Goal: Task Accomplishment & Management: Use online tool/utility

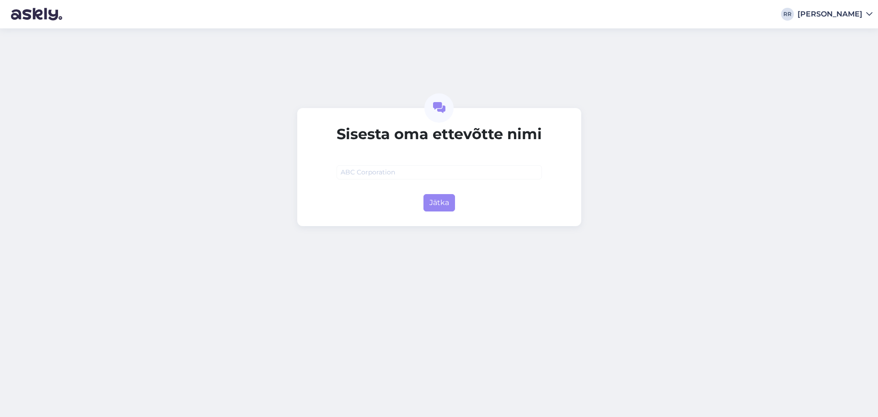
click at [418, 174] on input "text" at bounding box center [439, 172] width 205 height 14
type input "Tiit-Reisid OÜ"
click at [450, 209] on button "Jätka" at bounding box center [439, 202] width 32 height 17
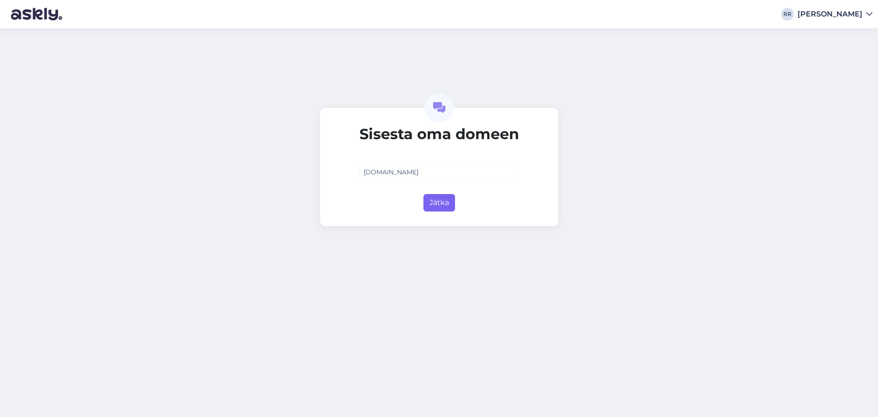
type input "[DOMAIN_NAME]"
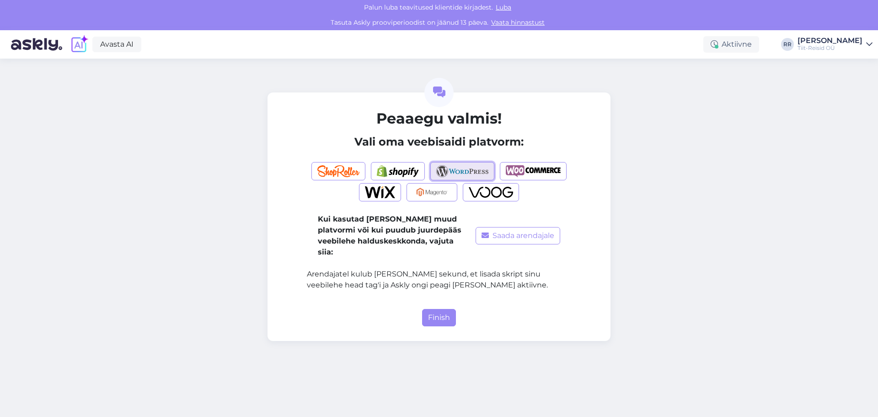
click at [467, 168] on img "button" at bounding box center [462, 171] width 53 height 12
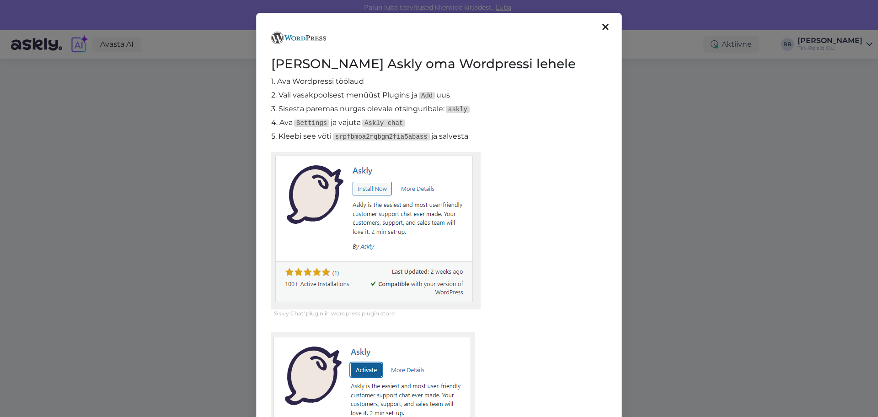
click at [604, 27] on icon at bounding box center [605, 27] width 6 height 10
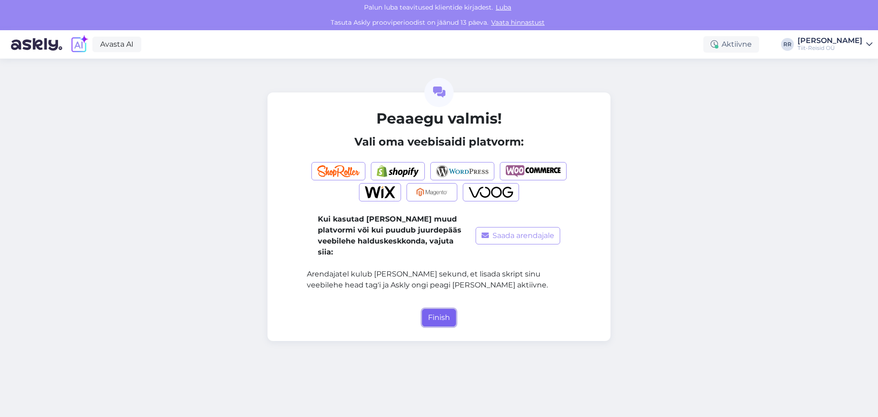
click at [439, 309] on button "Finish" at bounding box center [439, 317] width 34 height 17
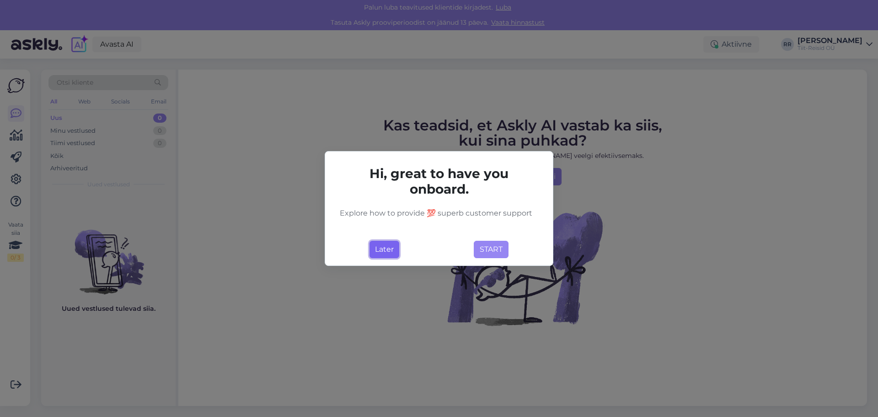
click at [393, 249] on button "Later" at bounding box center [385, 249] width 30 height 17
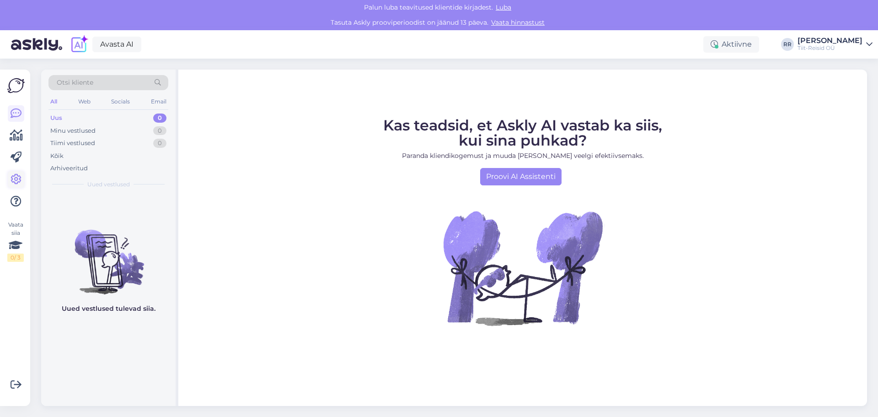
click at [20, 177] on icon at bounding box center [16, 179] width 11 height 11
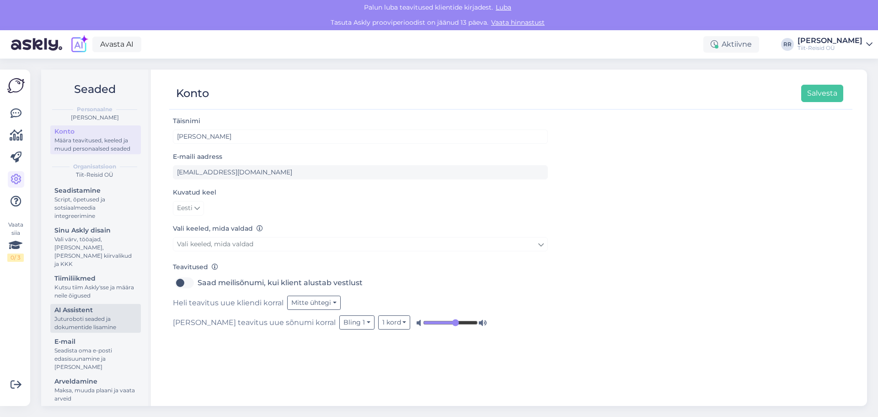
click at [72, 305] on div "AI Assistent" at bounding box center [95, 310] width 82 height 10
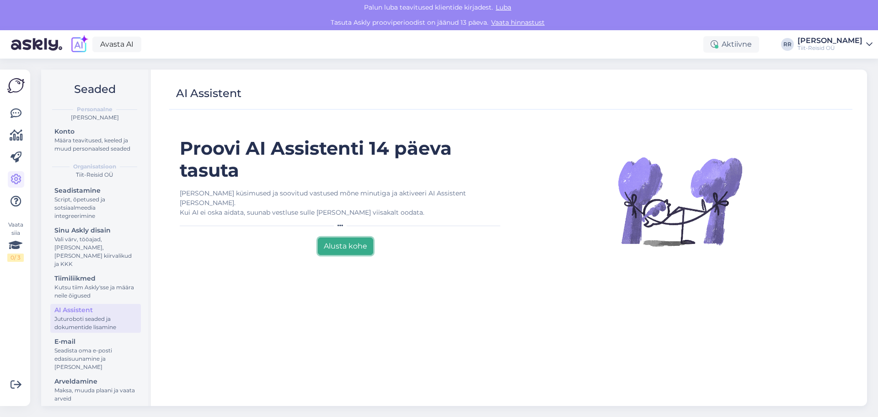
click at [345, 241] on button "Alusta kohe" at bounding box center [345, 245] width 55 height 17
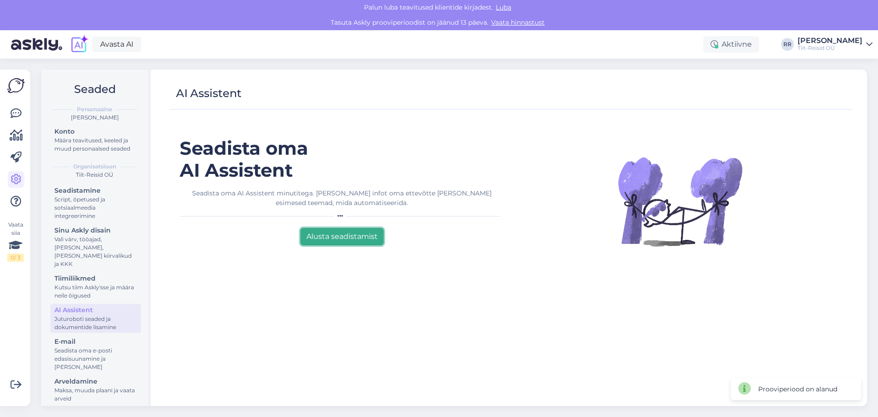
click at [340, 238] on button "Alusta seadistamist" at bounding box center [341, 236] width 83 height 17
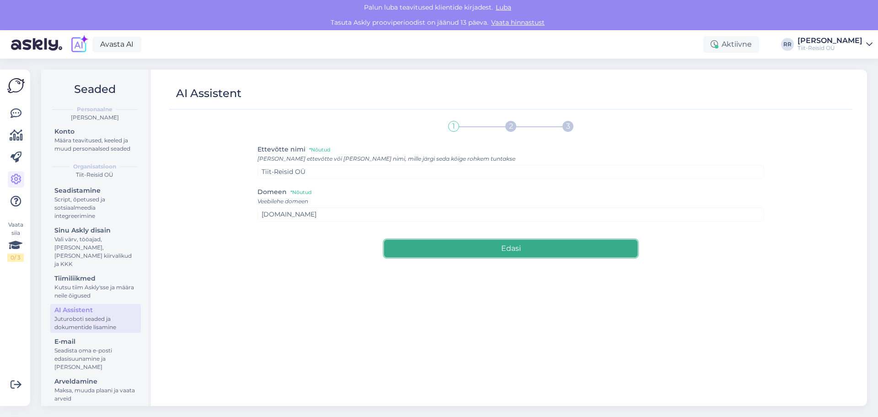
click at [502, 248] on button "Edasi" at bounding box center [510, 248] width 253 height 17
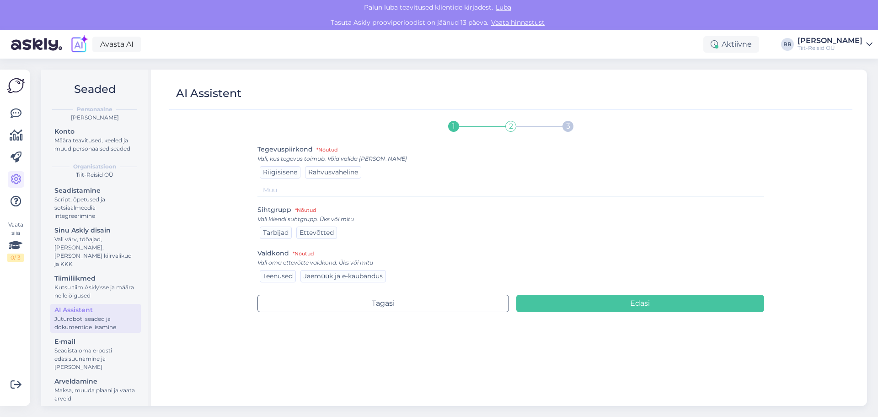
click at [337, 171] on span "Rahvusvaheline" at bounding box center [333, 172] width 50 height 8
click at [286, 168] on span "Riigisisene" at bounding box center [280, 172] width 34 height 8
click at [271, 236] on span "Tarbijad" at bounding box center [276, 232] width 26 height 8
click at [282, 278] on span "Teenused" at bounding box center [278, 276] width 30 height 8
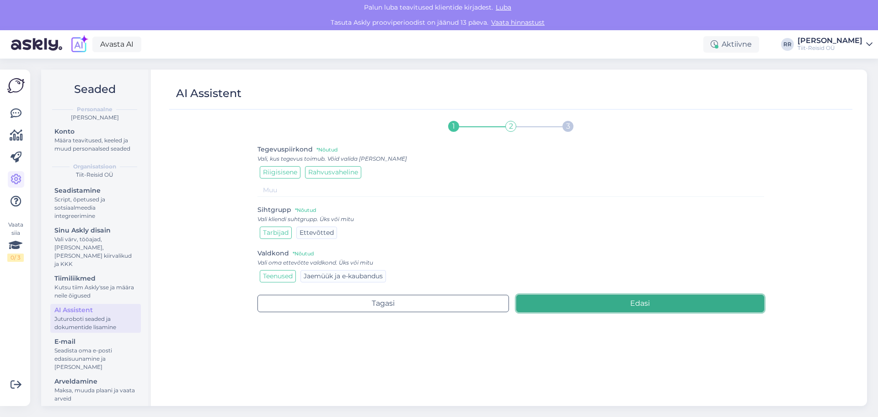
click at [648, 304] on button "Edasi" at bounding box center [640, 303] width 248 height 17
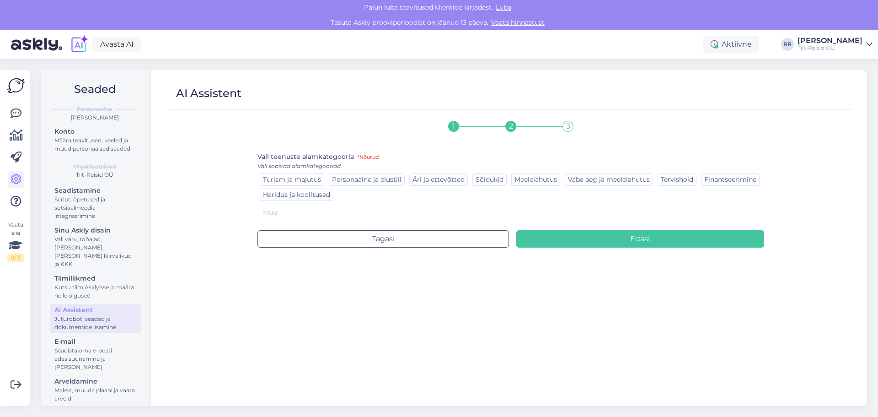
click at [299, 178] on span "Turism ja majutus" at bounding box center [292, 179] width 58 height 8
click at [624, 180] on span "Vaba aeg ja meelelahutus" at bounding box center [609, 179] width 82 height 8
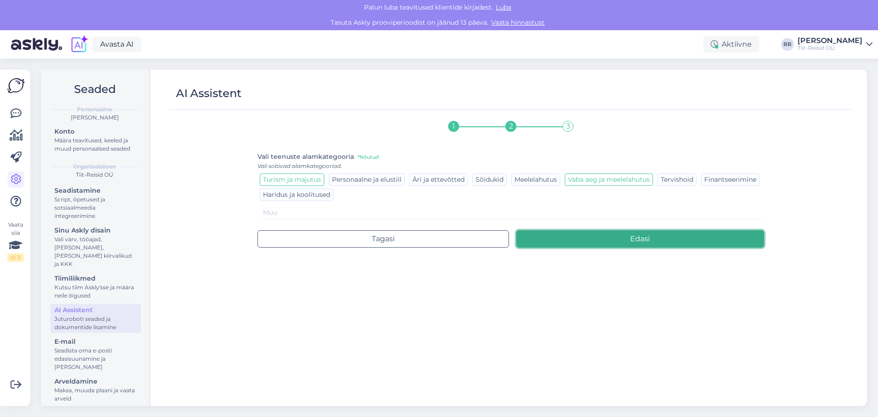
click at [632, 247] on button "Edasi" at bounding box center [640, 238] width 248 height 17
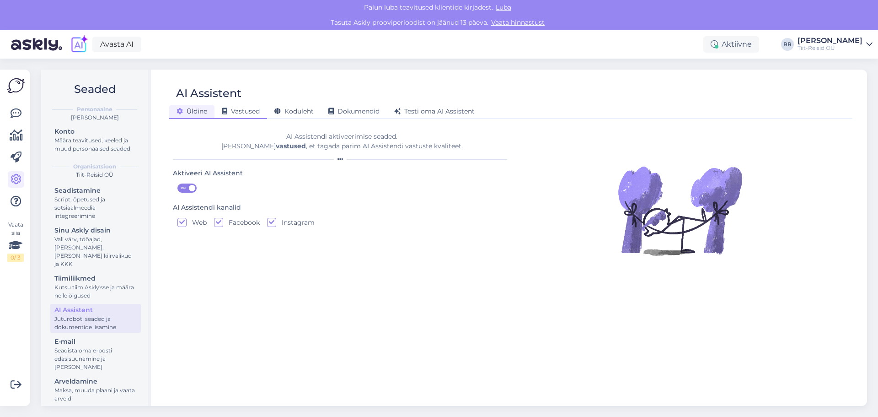
click at [243, 112] on span "Vastused" at bounding box center [241, 111] width 38 height 8
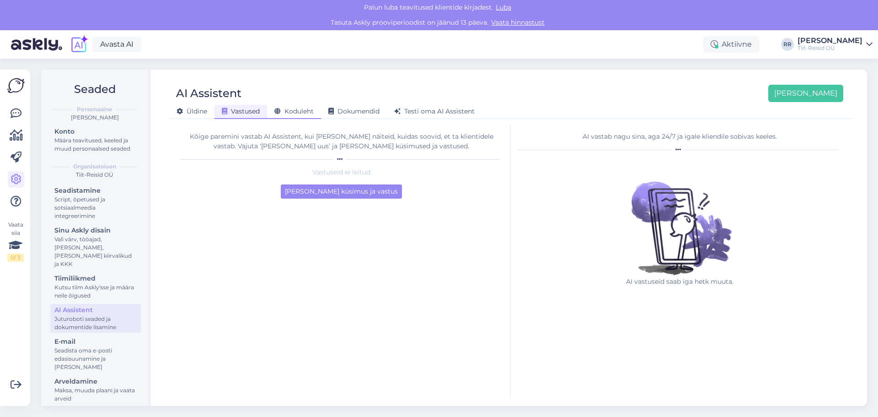
click at [305, 111] on span "Koduleht" at bounding box center [293, 111] width 39 height 8
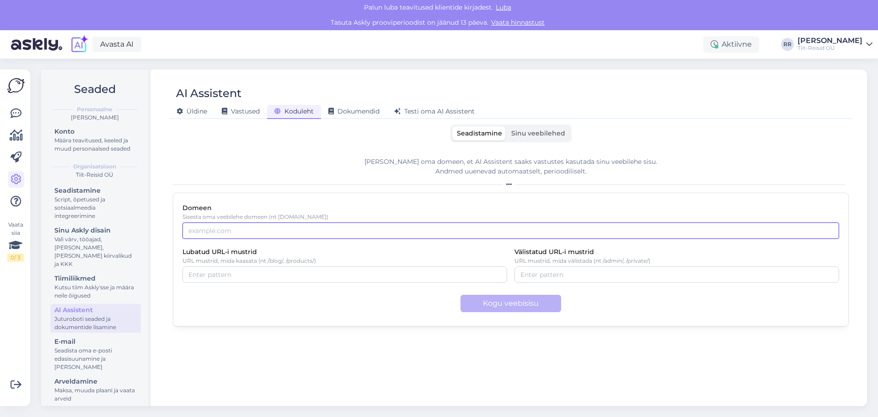
click at [213, 232] on input "Domeen" at bounding box center [510, 230] width 657 height 16
click at [207, 231] on input "www,[DOMAIN_NAME]" at bounding box center [510, 230] width 657 height 16
type input "[DOMAIN_NAME]"
click at [517, 301] on button "Kogu veebisisu" at bounding box center [511, 303] width 101 height 17
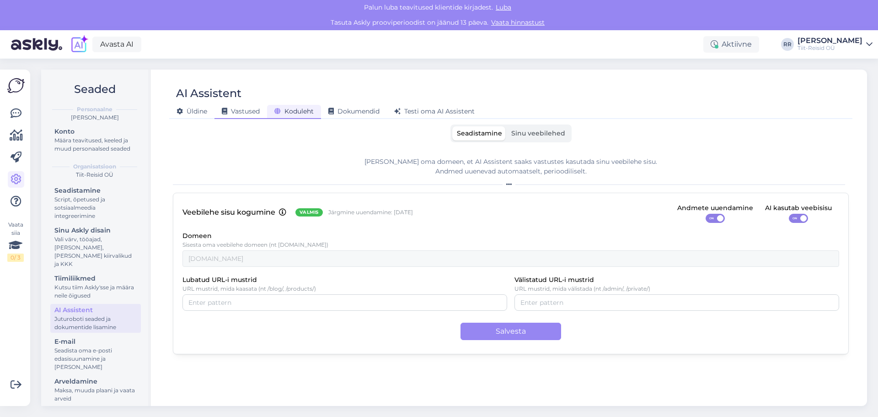
click at [243, 113] on span "Vastused" at bounding box center [241, 111] width 38 height 8
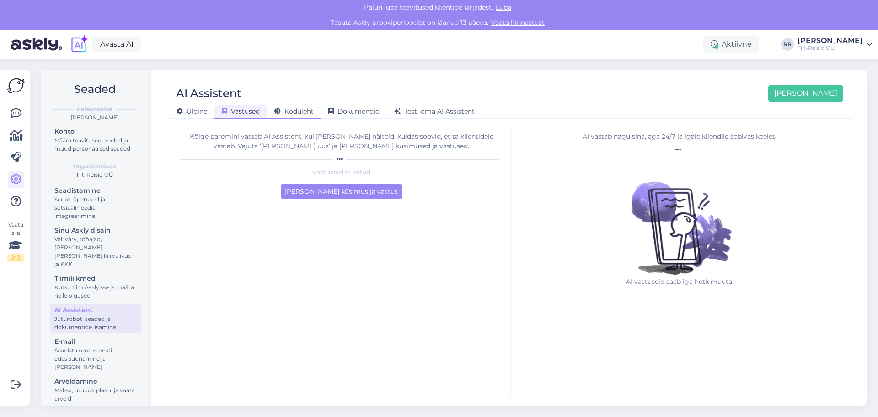
click at [297, 116] on div "Koduleht" at bounding box center [294, 112] width 54 height 14
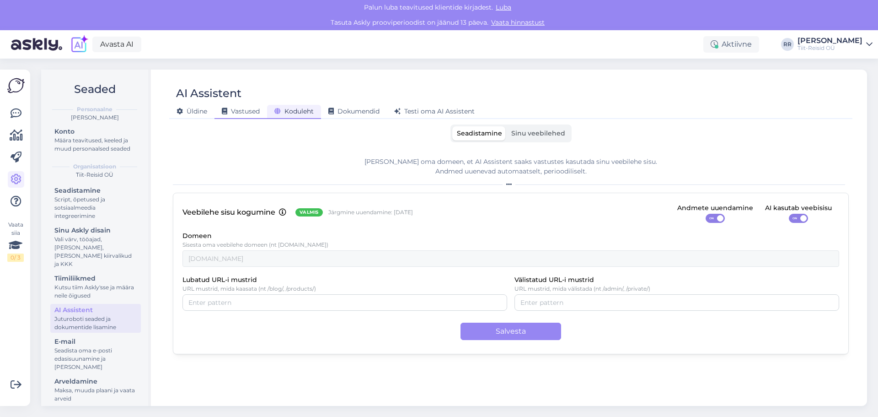
click at [252, 113] on span "Vastused" at bounding box center [241, 111] width 38 height 8
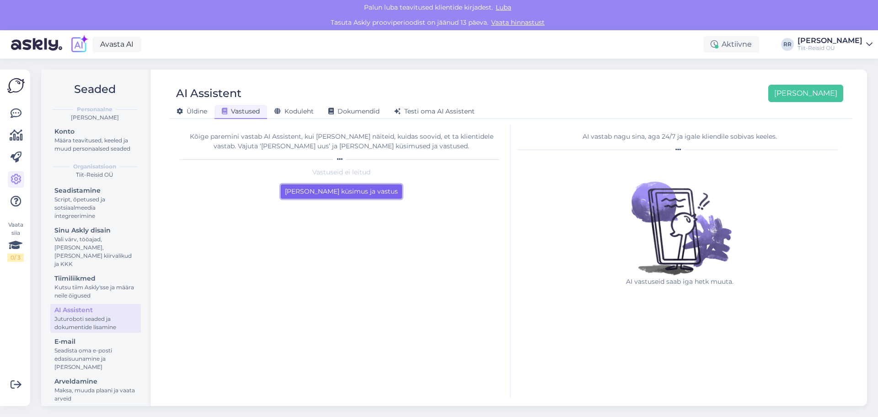
click at [350, 194] on button "[PERSON_NAME] küsimus ja vastus" at bounding box center [341, 191] width 121 height 14
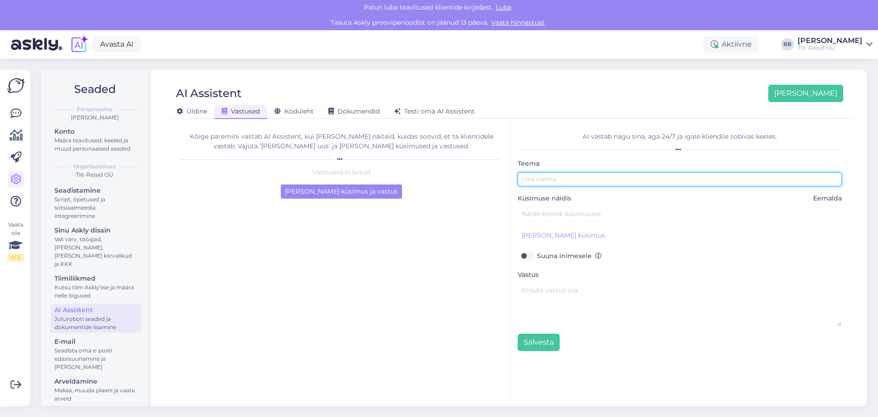
click at [544, 180] on input "text" at bounding box center [680, 179] width 324 height 14
type input "Reisi tühistamine"
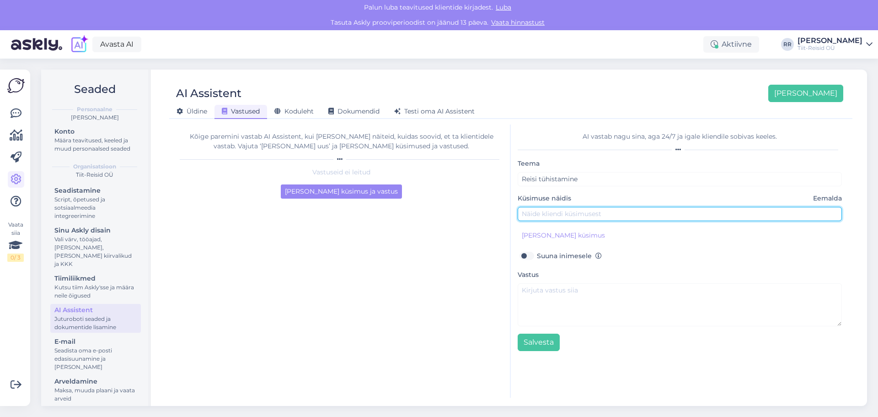
click at [581, 214] on input "text" at bounding box center [680, 214] width 324 height 14
type input "M"
type input "Soovin tühistada ostetud reisi"
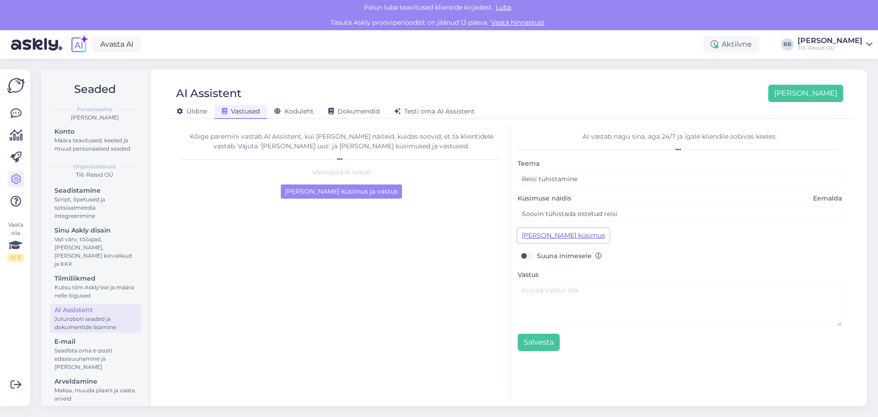
click at [555, 236] on button "[PERSON_NAME] küsimus" at bounding box center [563, 235] width 91 height 14
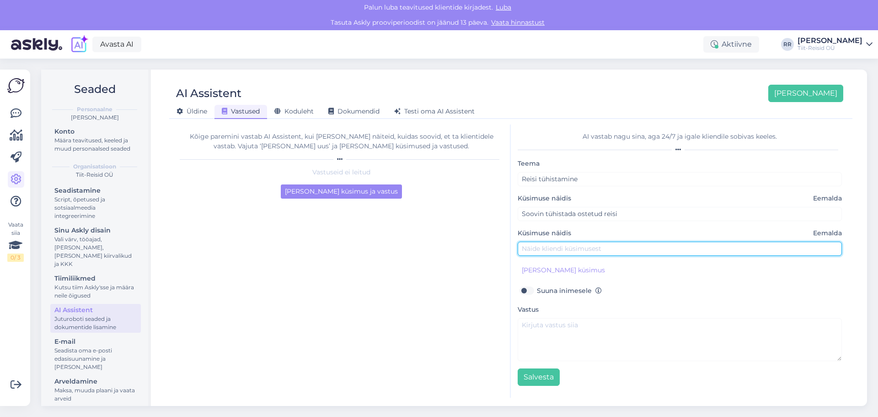
click at [586, 248] on input "text" at bounding box center [680, 248] width 324 height 14
click at [603, 246] on input "text" at bounding box center [680, 248] width 324 height 14
type input "[PERSON_NAME] tühistada"
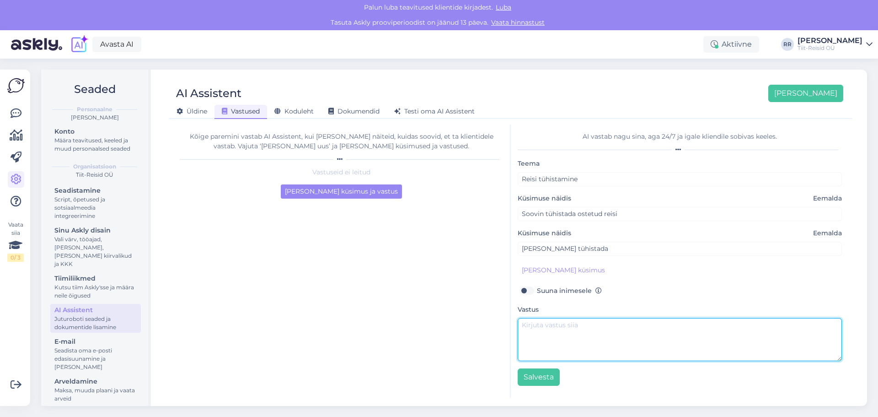
click at [569, 325] on textarea at bounding box center [680, 339] width 324 height 43
type textarea "Kurb kuulda aga aitame hea meelega."
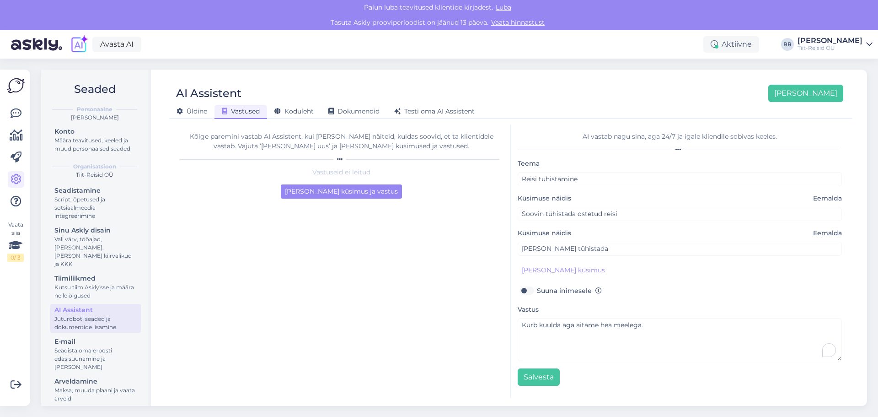
click at [537, 292] on label "Suuna inimesele" at bounding box center [569, 290] width 65 height 12
click at [525, 292] on input "Suuna inimesele" at bounding box center [526, 290] width 17 height 12
checkbox input "true"
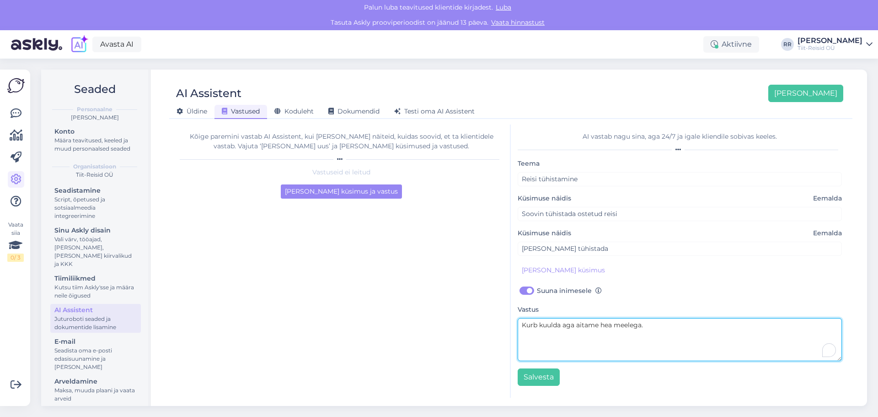
click at [663, 326] on textarea "Kurb kuulda aga aitame hea meelega." at bounding box center [680, 339] width 324 height 43
type textarea "Kurb kuulda aga aitame hea meelega. Meie reisikonsultant võtab [PERSON_NAME] pe…"
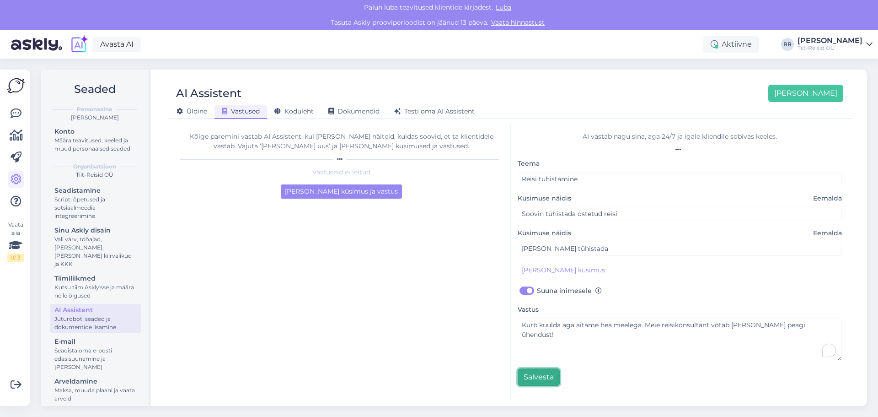
click at [535, 375] on button "Salvesta" at bounding box center [539, 376] width 42 height 17
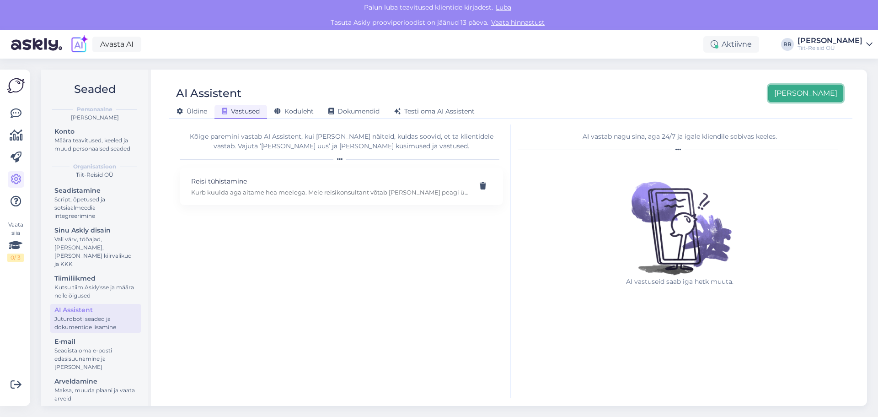
click at [815, 95] on button "[PERSON_NAME]" at bounding box center [805, 93] width 75 height 17
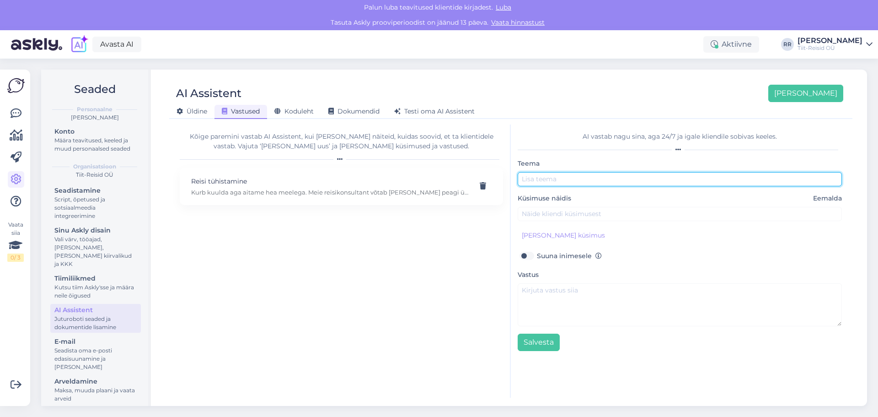
click at [588, 179] on input "text" at bounding box center [680, 179] width 324 height 14
type input "Reiside üldinfo"
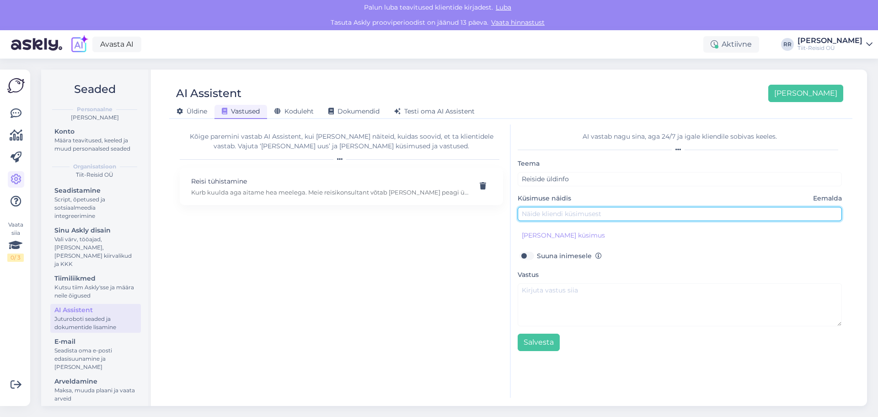
click at [594, 209] on input "text" at bounding box center [680, 214] width 324 height 14
paste input "Kuidas ma saan teada, millised reisid praegu toimuvad?"
type input "Kuidas ma saan teada, millised reisid praegu toimuvad?"
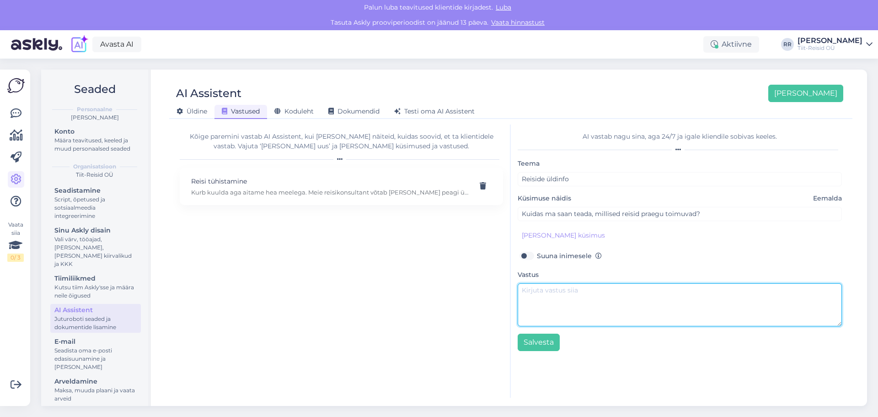
click at [569, 288] on textarea at bounding box center [680, 304] width 324 height 43
paste textarea "Kõik meie hetkel toimuvad ja tulevased reisid leiad [PERSON_NAME] kodulehelt me…"
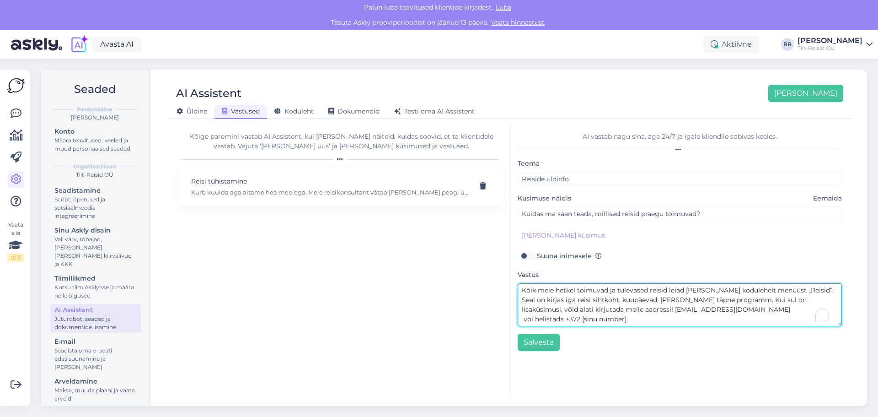
click at [810, 289] on textarea "Kõik meie hetkel toimuvad ja tulevased reisid leiad [PERSON_NAME] kodulehelt me…" at bounding box center [680, 304] width 324 height 43
paste textarea "[URL][DOMAIN_NAME]"
click at [535, 316] on textarea "Kõik meie hetkel toimuvad ja tulevased reisid leiad [PERSON_NAME] kodulehelt me…" at bounding box center [680, 304] width 324 height 43
click at [594, 318] on textarea "Kõik meie hetkel toimuvad ja tulevased reisid leiad [PERSON_NAME] kodulehelt me…" at bounding box center [680, 304] width 324 height 43
click at [688, 319] on textarea "Kõik meie hetkel toimuvad ja tulevased reisid leiad [PERSON_NAME] kodulehelt me…" at bounding box center [680, 304] width 324 height 43
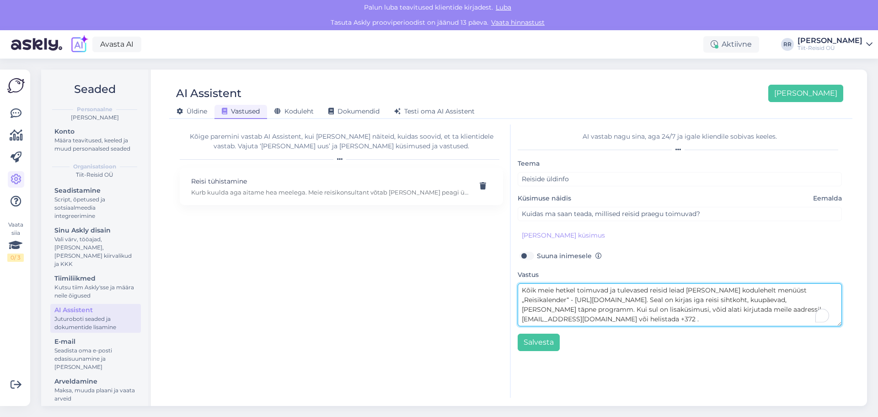
paste textarea "662 3762"
click at [641, 317] on textarea "Kõik meie hetkel toimuvad ja tulevased reisid leiad [PERSON_NAME] kodulehelt me…" at bounding box center [680, 304] width 324 height 43
type textarea "Kõik meie hetkel toimuvad ja tulevased reisid leiad [PERSON_NAME] kodulehelt me…"
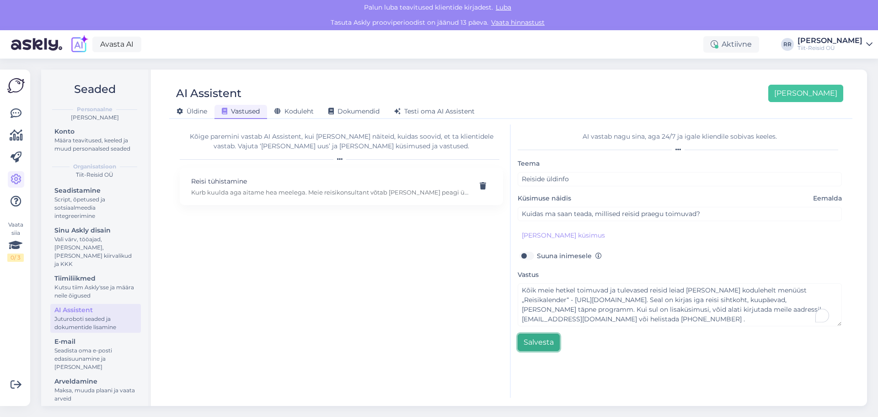
click at [537, 338] on button "Salvesta" at bounding box center [539, 341] width 42 height 17
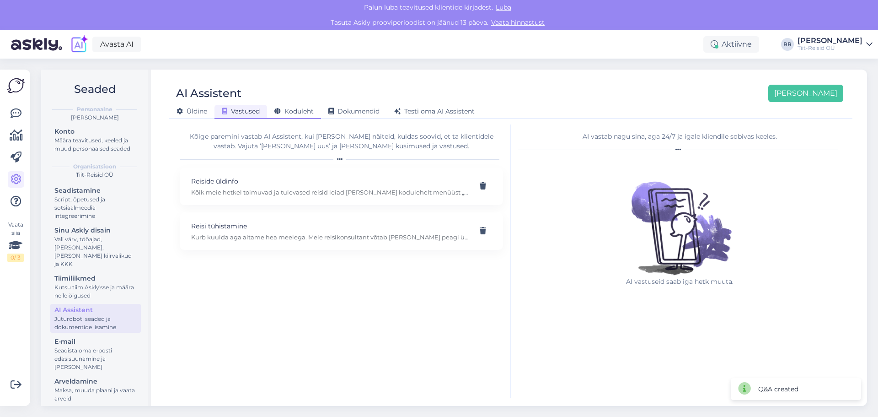
click at [300, 113] on span "Koduleht" at bounding box center [293, 111] width 39 height 8
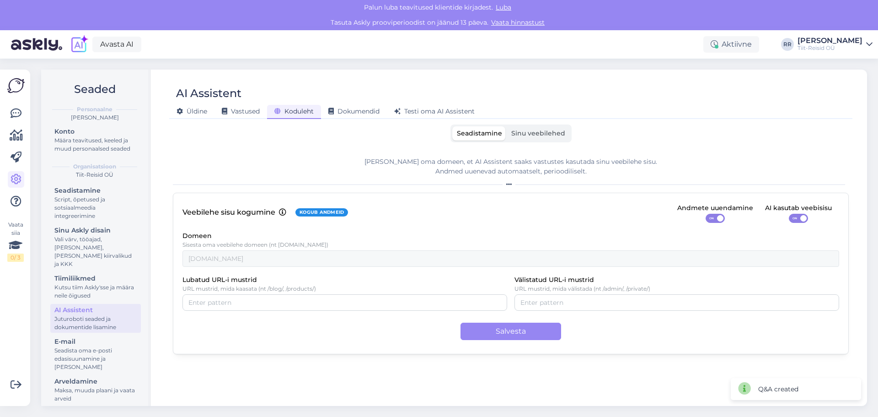
click at [546, 134] on span "Sinu veebilehed" at bounding box center [538, 133] width 54 height 8
click at [507, 126] on input "Sinu veebilehed" at bounding box center [507, 126] width 0 height 0
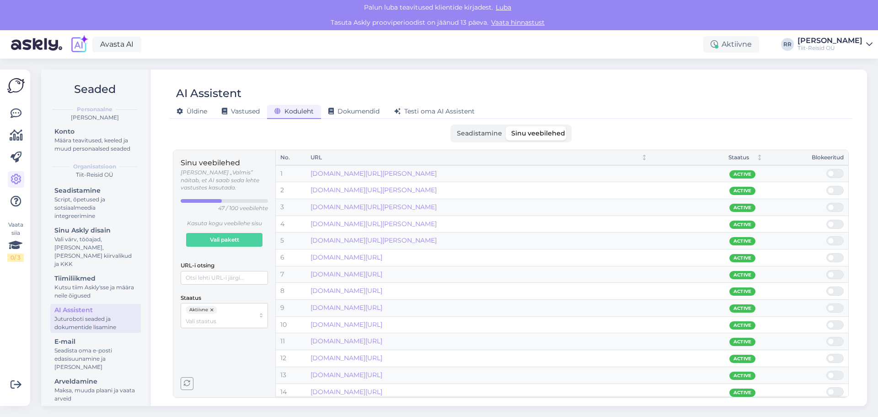
click at [424, 104] on div "[PERSON_NAME] Vastused Koduleht Dokumendid [PERSON_NAME] oma AI Assistent" at bounding box center [506, 110] width 674 height 16
click at [424, 108] on span "Testi oma AI Assistent" at bounding box center [434, 111] width 80 height 8
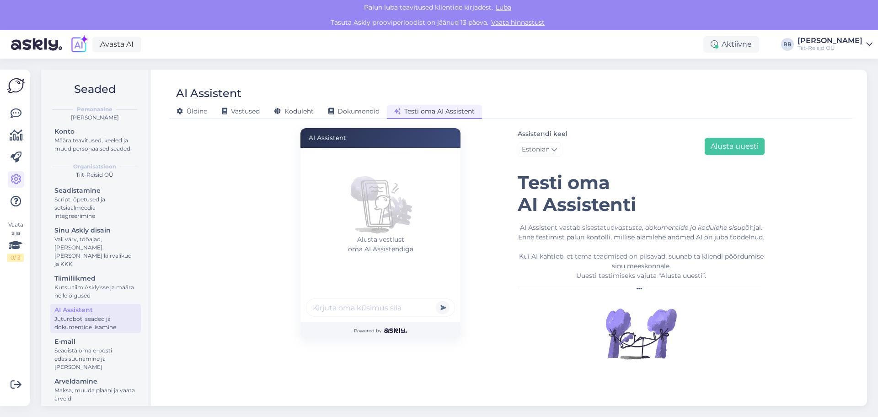
click at [349, 311] on input "text" at bounding box center [380, 307] width 149 height 18
type input "Kas müüte kinkekaarte ja mis suuruses neid saab osta?"
click at [436, 300] on button "submit" at bounding box center [443, 307] width 14 height 14
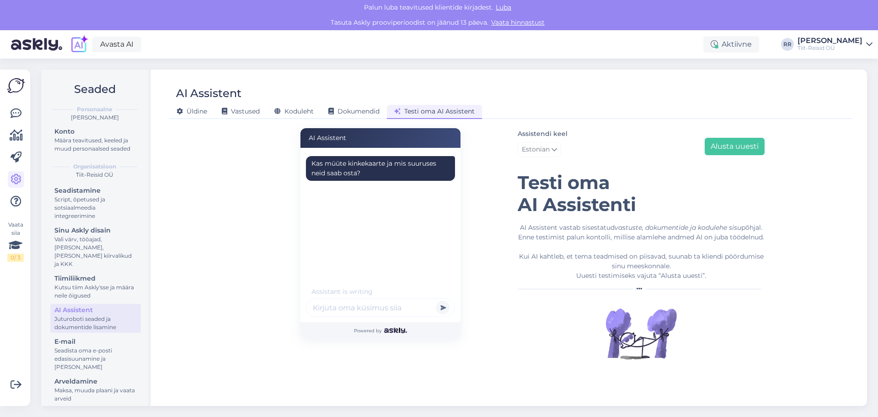
scroll to position [0, 0]
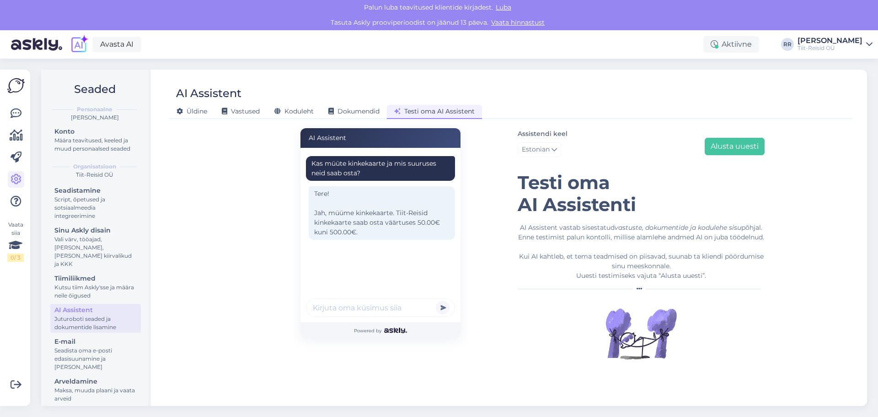
click at [362, 309] on input "text" at bounding box center [380, 307] width 149 height 18
type input "Kui kaua teie kinkekaardid kehtivad?"
click at [436, 300] on button "submit" at bounding box center [443, 307] width 14 height 14
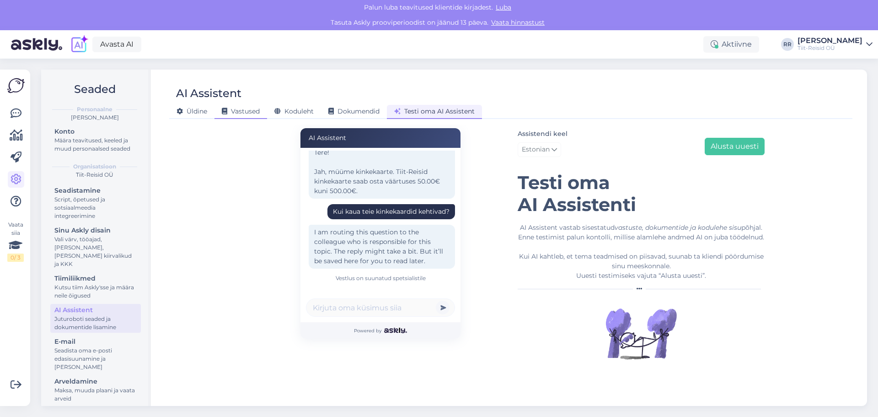
click at [251, 111] on span "Vastused" at bounding box center [241, 111] width 38 height 8
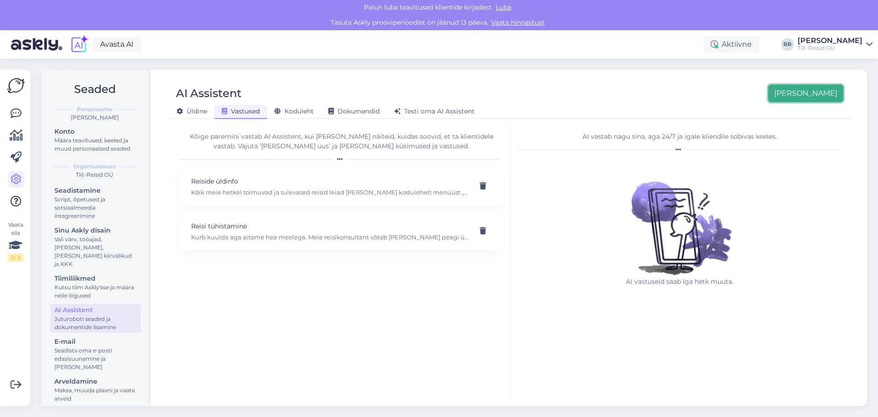
click at [827, 95] on button "[PERSON_NAME]" at bounding box center [805, 93] width 75 height 17
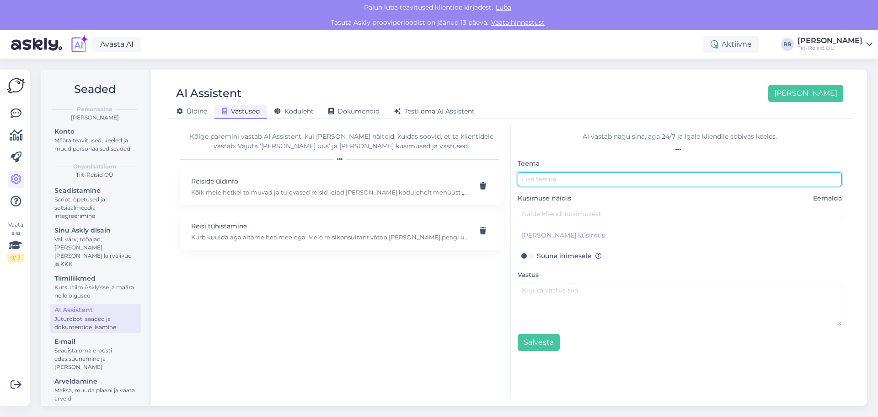
click at [612, 182] on input "text" at bounding box center [680, 179] width 324 height 14
type input "Kinkekaart"
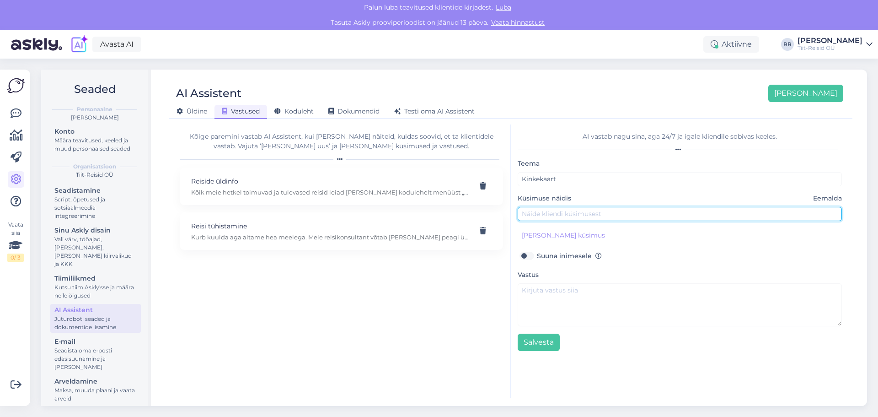
click at [603, 210] on input "text" at bounding box center [680, 214] width 324 height 14
type input "Kui kaua kinkekaart kehtib"
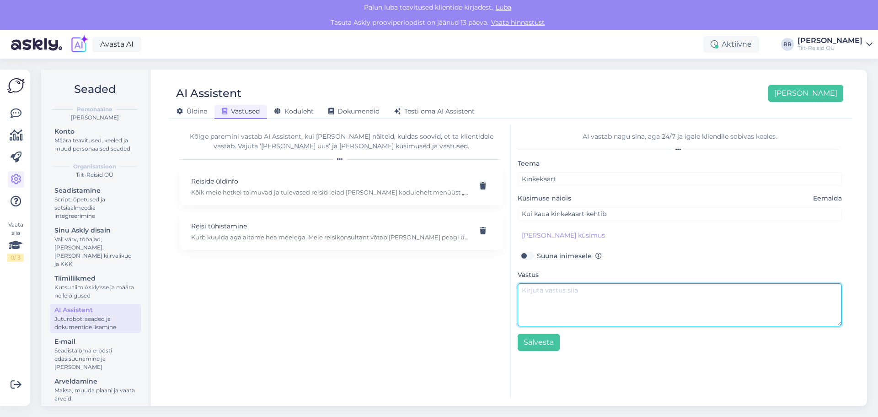
click at [579, 298] on textarea at bounding box center [680, 304] width 324 height 43
type textarea "Kõik meie kinkekaardid kehtivad 1 aasta alates seotamise kuupäevast"
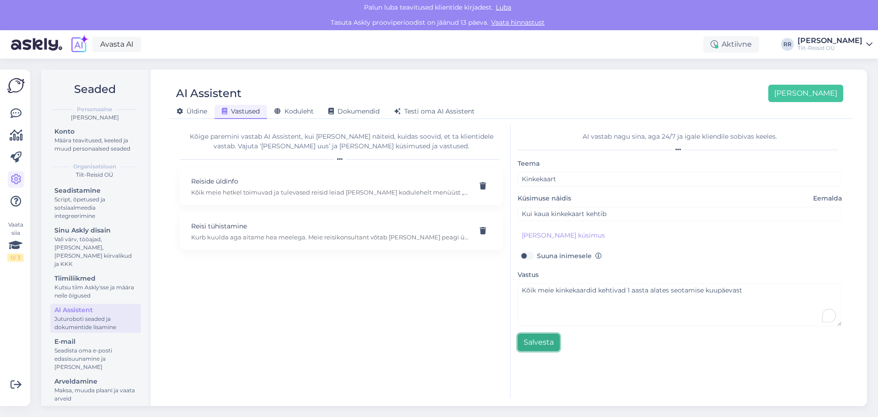
click at [543, 337] on button "Salvesta" at bounding box center [539, 341] width 42 height 17
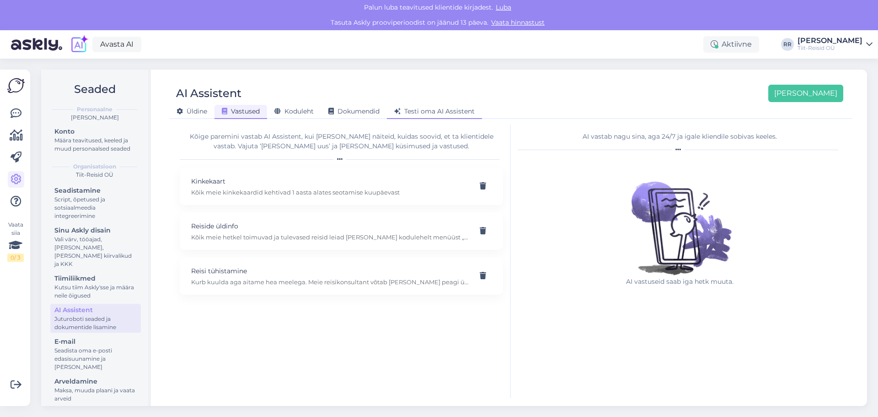
click at [441, 108] on span "Testi oma AI Assistent" at bounding box center [434, 111] width 80 height 8
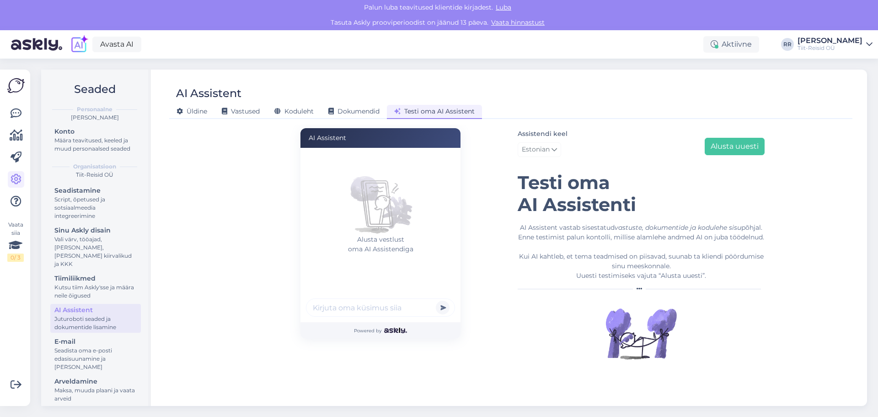
click at [370, 310] on input "text" at bounding box center [380, 307] width 149 height 18
type input "Kas te pakute kinkekaarte"
click at [436, 300] on button "submit" at bounding box center [443, 307] width 14 height 14
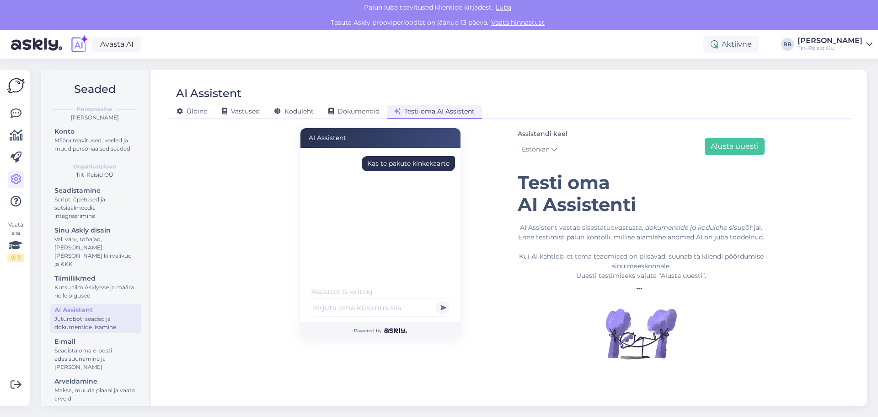
scroll to position [8, 0]
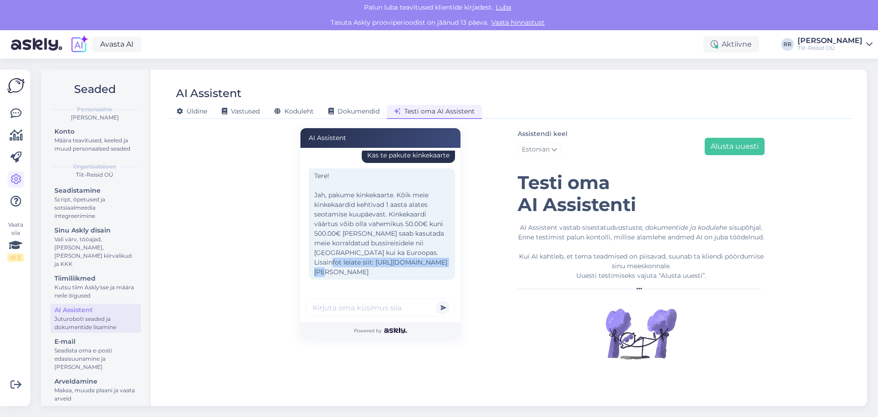
drag, startPoint x: 423, startPoint y: 262, endPoint x: 325, endPoint y: 262, distance: 97.9
click at [316, 263] on div "Tere! Jah, pakume kinkekaarte. Kõik meie kinkekaardid kehtivad 1 aasta alates s…" at bounding box center [382, 223] width 146 height 111
copy div "[URL][DOMAIN_NAME][PERSON_NAME]"
click at [12, 247] on icon at bounding box center [16, 245] width 14 height 16
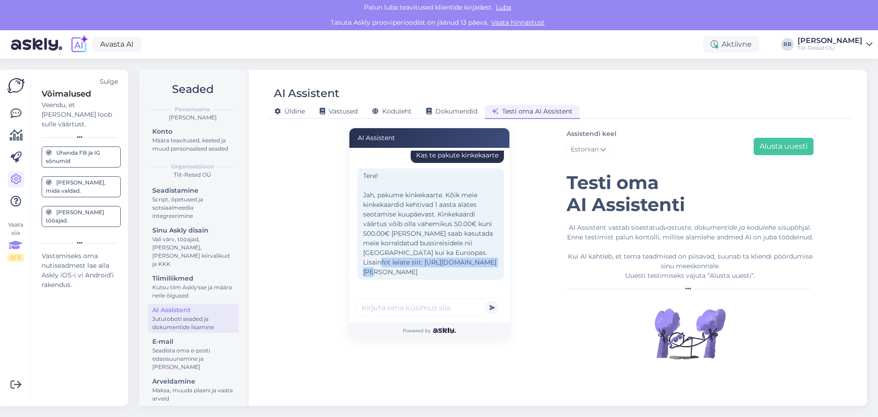
click at [12, 247] on icon at bounding box center [16, 245] width 14 height 16
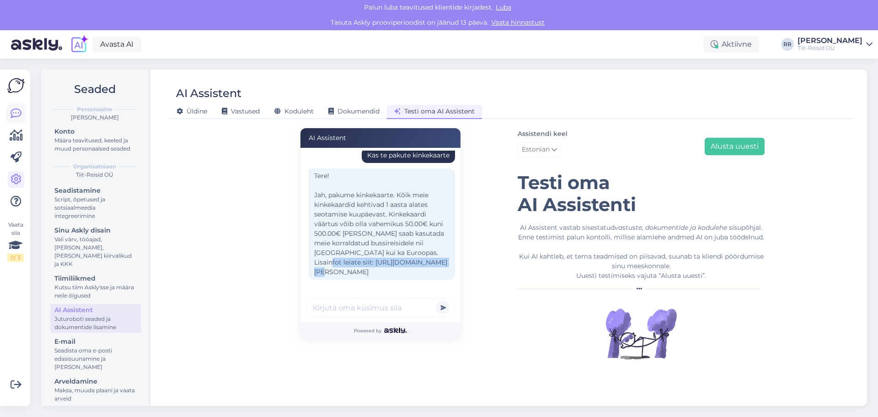
click at [16, 111] on icon at bounding box center [16, 113] width 11 height 11
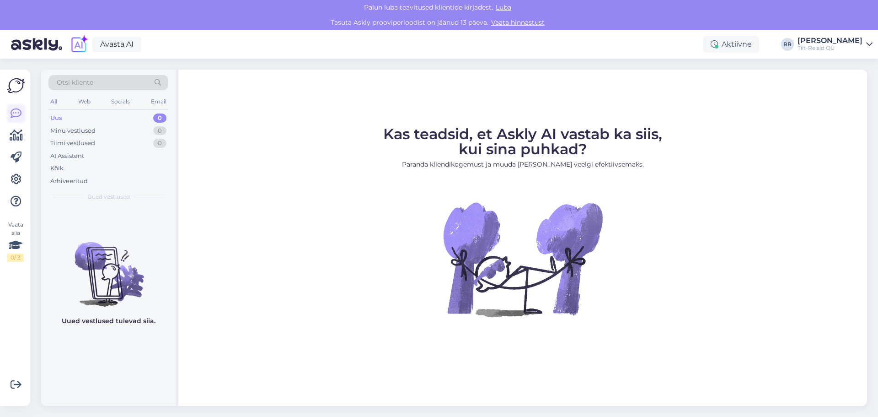
click at [16, 110] on icon at bounding box center [16, 113] width 11 height 11
click at [17, 159] on icon at bounding box center [16, 157] width 11 height 11
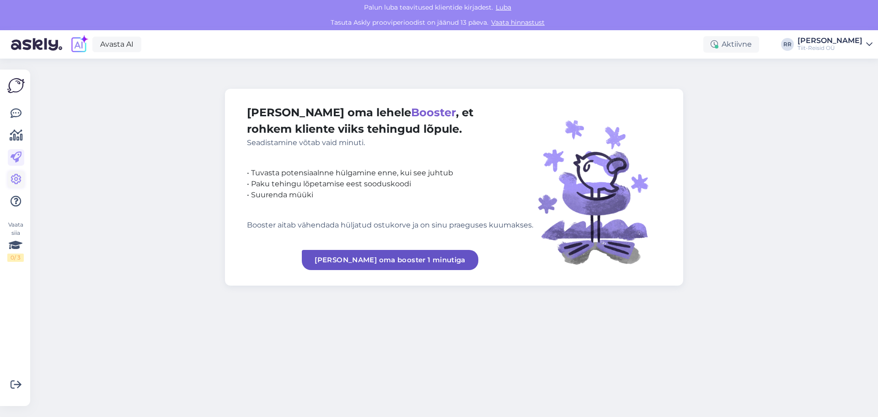
click at [18, 187] on link at bounding box center [16, 179] width 16 height 16
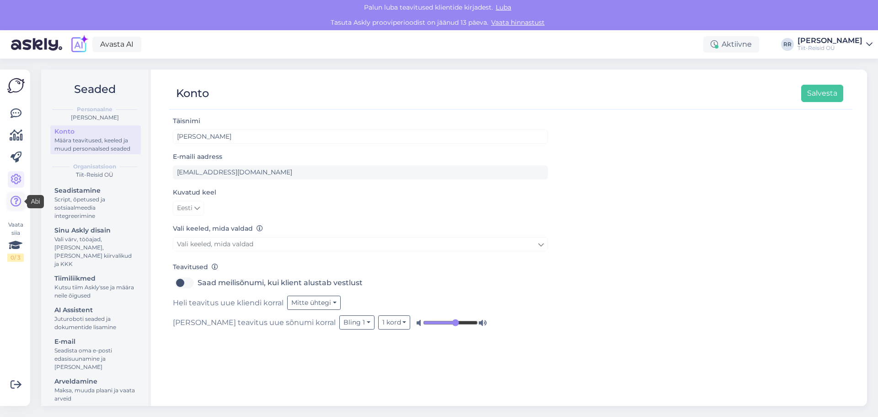
click at [16, 198] on icon at bounding box center [16, 201] width 11 height 11
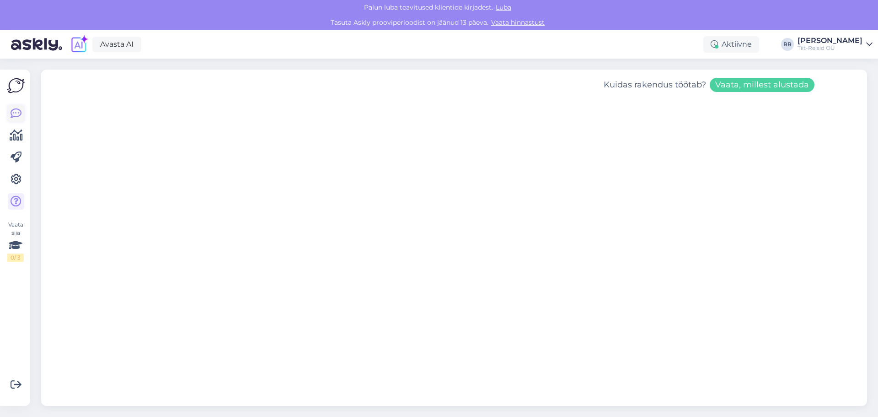
click at [18, 111] on icon at bounding box center [16, 113] width 11 height 11
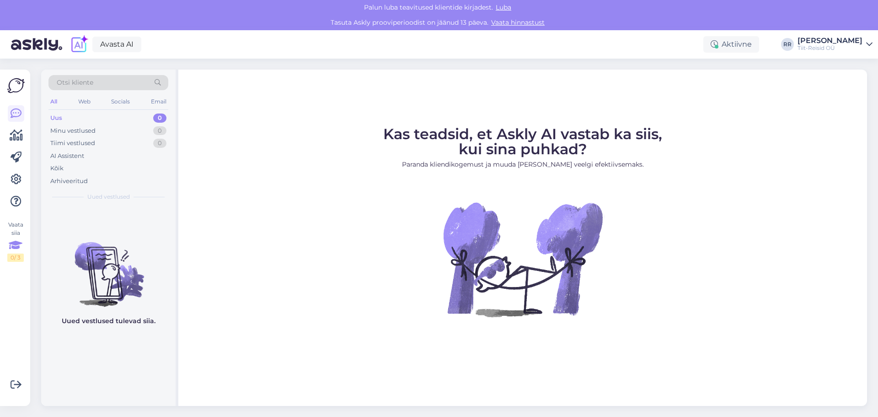
click at [17, 246] on icon at bounding box center [16, 245] width 14 height 16
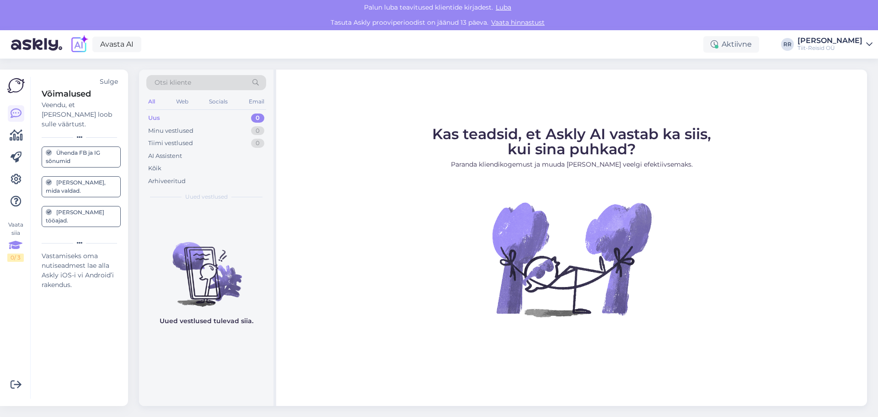
click at [17, 246] on icon at bounding box center [16, 245] width 14 height 16
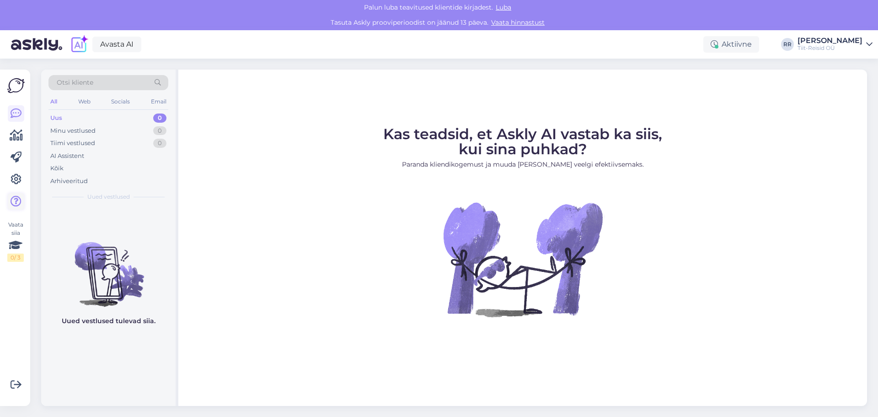
click at [17, 201] on icon at bounding box center [16, 201] width 11 height 11
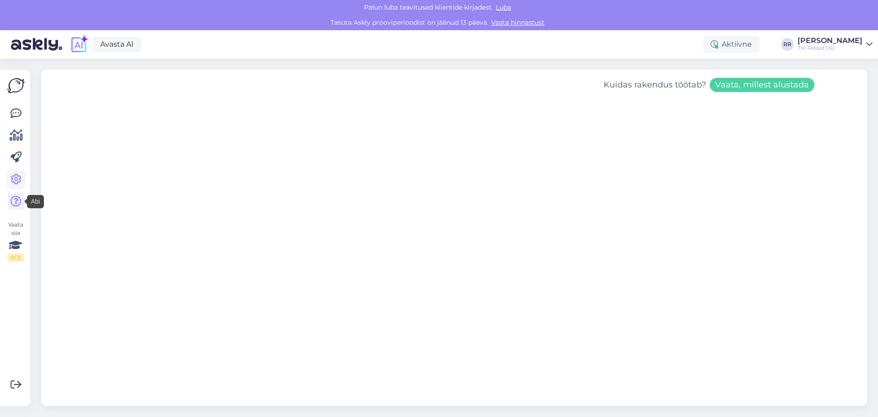
click at [16, 176] on icon at bounding box center [16, 179] width 11 height 11
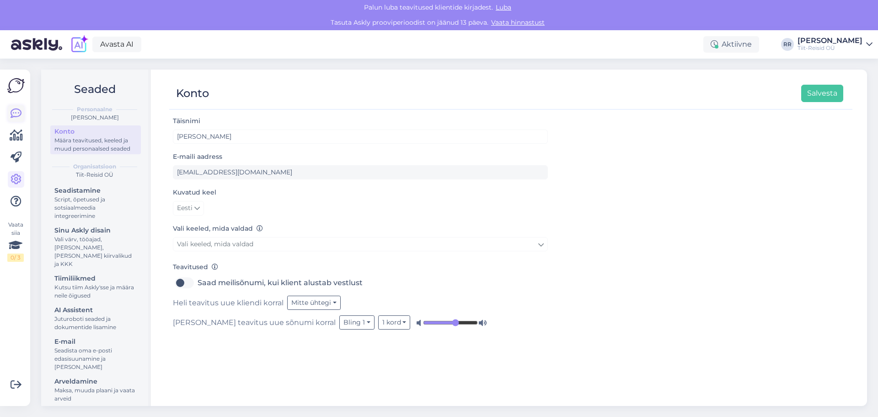
click at [11, 118] on icon at bounding box center [16, 113] width 11 height 11
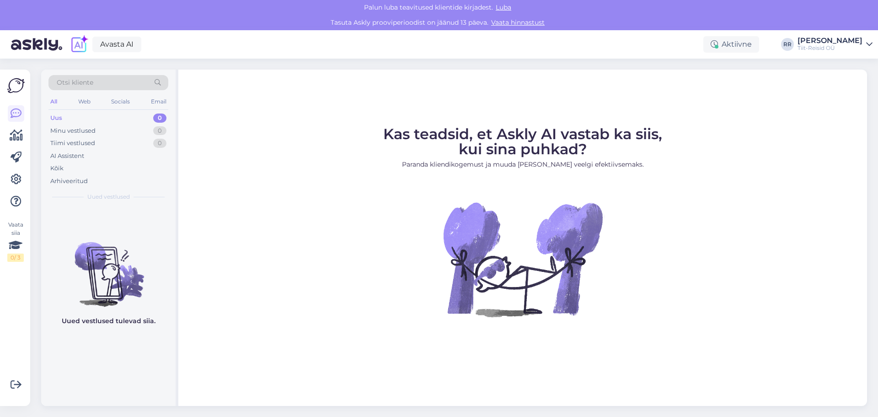
click at [438, 239] on figure "Kas teadsid, et Askly AI vastab ka siis, kui sina puhkad? Paranda kliendikogemu…" at bounding box center [523, 234] width 672 height 214
click at [87, 182] on div "Arhiveeritud" at bounding box center [69, 181] width 38 height 9
click at [63, 170] on div "Kõik" at bounding box center [56, 168] width 13 height 9
click at [66, 159] on div "AI Assistent" at bounding box center [67, 155] width 34 height 9
click at [831, 38] on div "[PERSON_NAME]" at bounding box center [830, 40] width 65 height 7
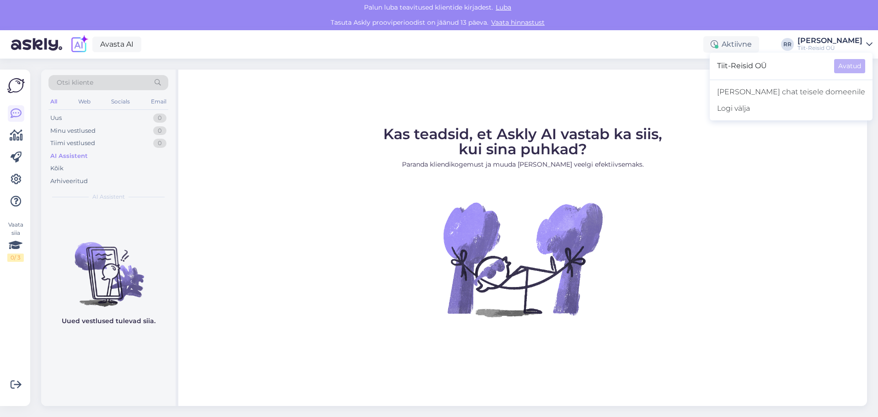
click at [246, 142] on figure "Kas teadsid, et Askly AI vastab ka siis, kui sina puhkad? Paranda kliendikogemu…" at bounding box center [523, 234] width 672 height 214
click at [15, 79] on img at bounding box center [15, 85] width 17 height 17
click at [15, 82] on img at bounding box center [15, 85] width 17 height 17
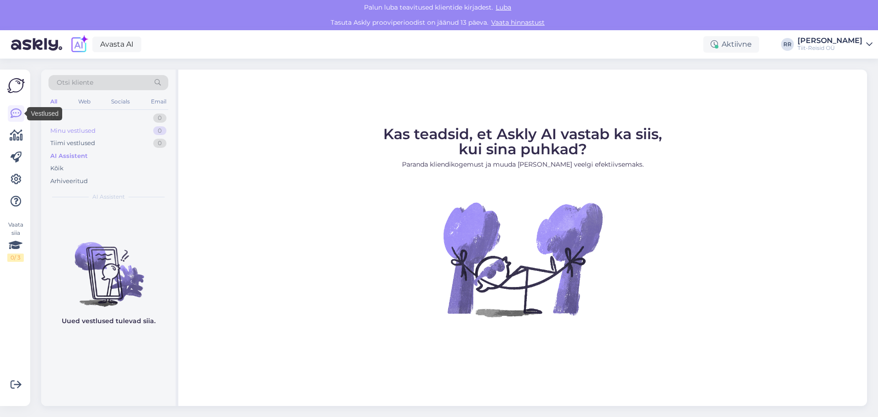
click at [78, 129] on div "Minu vestlused" at bounding box center [72, 130] width 45 height 9
click at [78, 129] on div "Minu vestlused" at bounding box center [74, 130] width 48 height 9
click at [53, 113] on div "Uus 0" at bounding box center [108, 118] width 120 height 13
click at [17, 135] on icon at bounding box center [16, 135] width 13 height 11
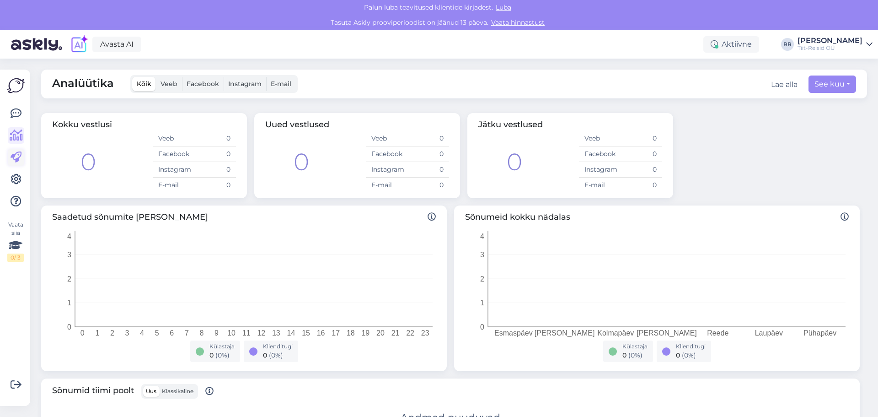
click at [16, 162] on icon at bounding box center [16, 157] width 11 height 11
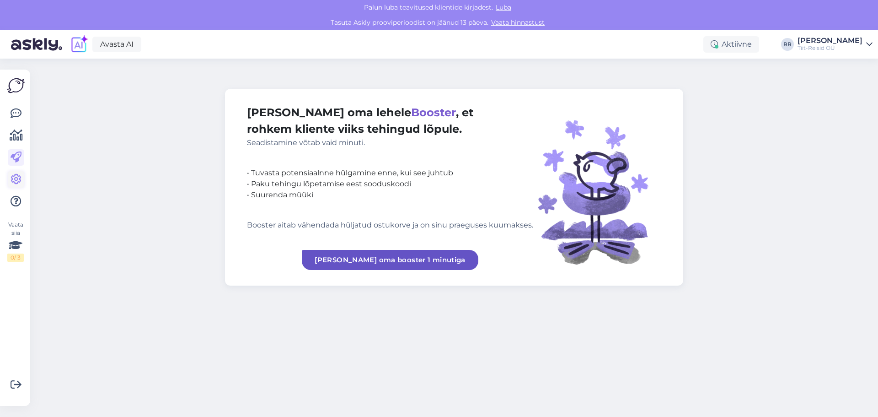
click at [14, 182] on icon at bounding box center [16, 179] width 11 height 11
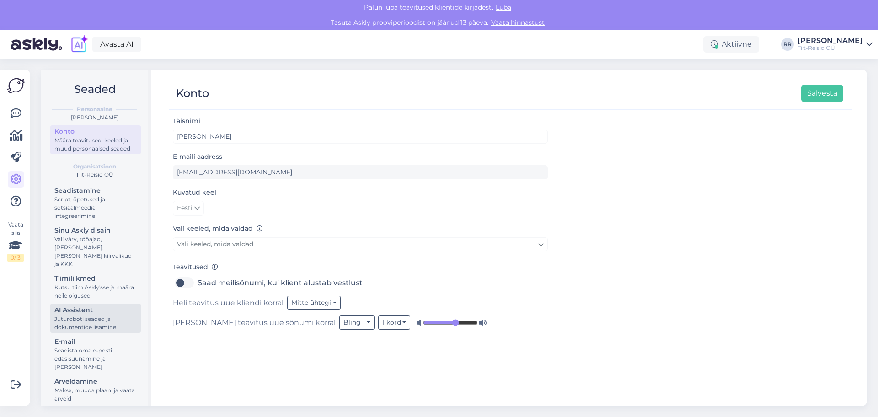
click at [86, 315] on div "Juturoboti seaded ja dokumentide lisamine" at bounding box center [95, 323] width 82 height 16
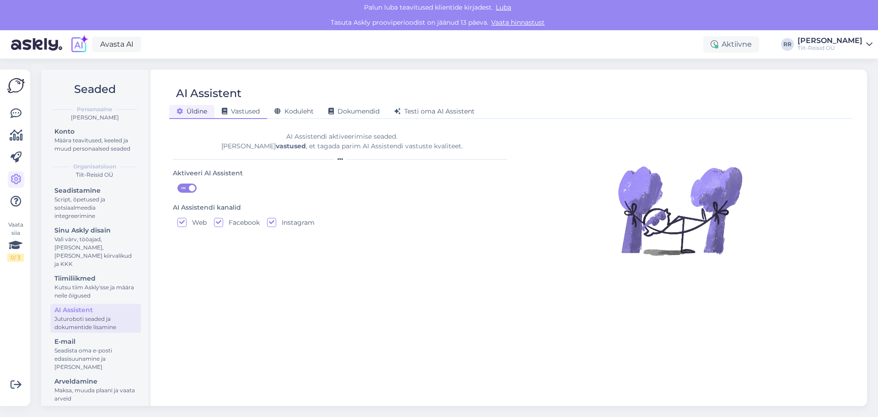
click at [243, 114] on span "Vastused" at bounding box center [241, 111] width 38 height 8
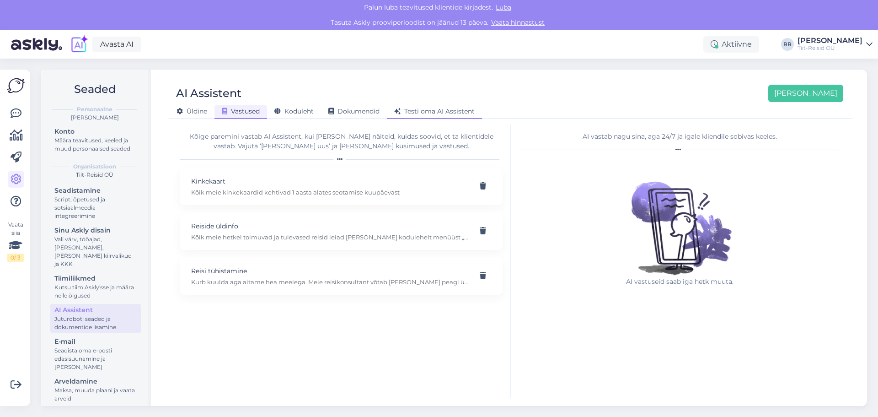
click at [438, 110] on span "Testi oma AI Assistent" at bounding box center [434, 111] width 80 height 8
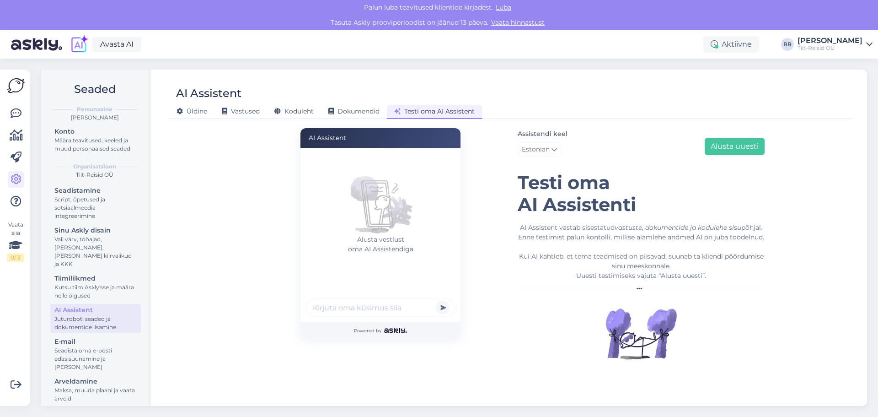
click at [364, 311] on input "text" at bounding box center [380, 307] width 149 height 18
type input "KAs ma saan [PERSON_NAME] sõita [GEOGRAPHIC_DATA]"
click at [436, 300] on button "submit" at bounding box center [443, 307] width 14 height 14
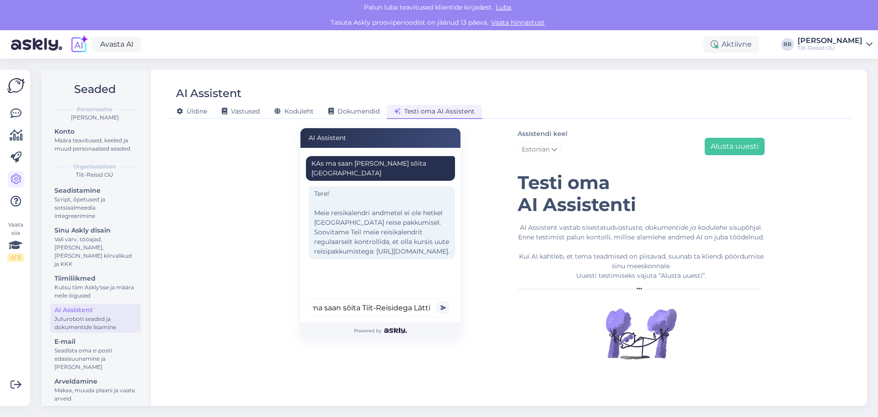
scroll to position [0, 21]
type input "Kas ma saan sõita Tiit-Reisidega Lätti?"
click at [436, 300] on button "submit" at bounding box center [443, 307] width 14 height 14
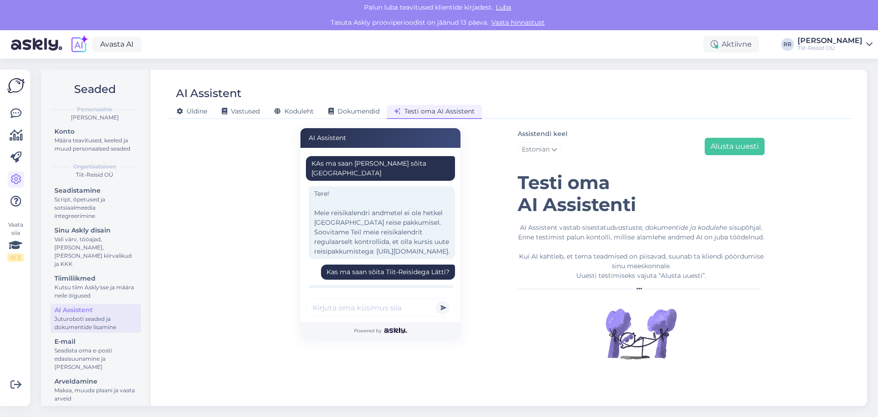
scroll to position [126, 0]
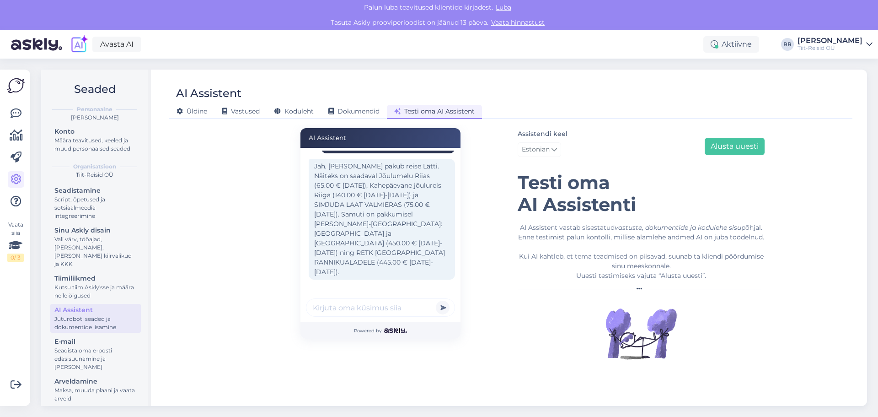
click at [375, 242] on div "Jah, [PERSON_NAME] pakub reise Lätti. Näiteks on saadaval Jõulumelu Riias (65.0…" at bounding box center [382, 219] width 146 height 121
click at [368, 208] on div "Jah, [PERSON_NAME] pakub reise Lätti. Näiteks on saadaval Jõulumelu Riias (65.0…" at bounding box center [382, 219] width 146 height 121
click at [391, 314] on input "text" at bounding box center [380, 307] width 149 height 18
type input "Millised maksevõimalused on teie reisidel"
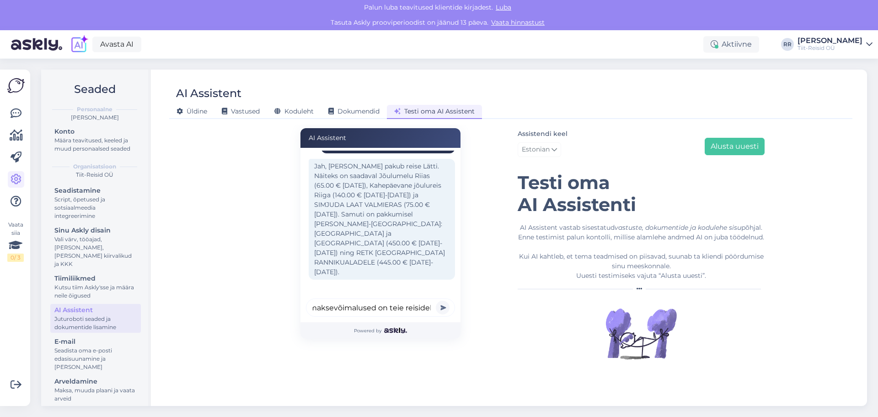
click at [436, 300] on button "submit" at bounding box center [443, 307] width 14 height 14
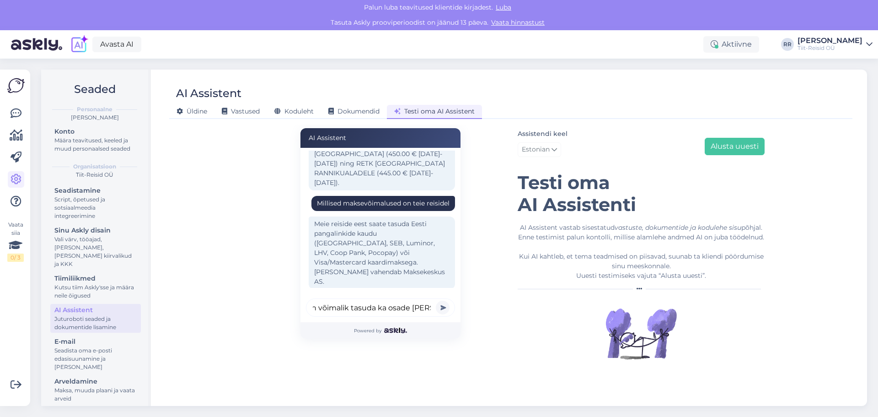
scroll to position [0, 25]
type input "Kas on võimalik tasuda ka osade [PERSON_NAME]"
click at [436, 300] on button "submit" at bounding box center [443, 307] width 14 height 14
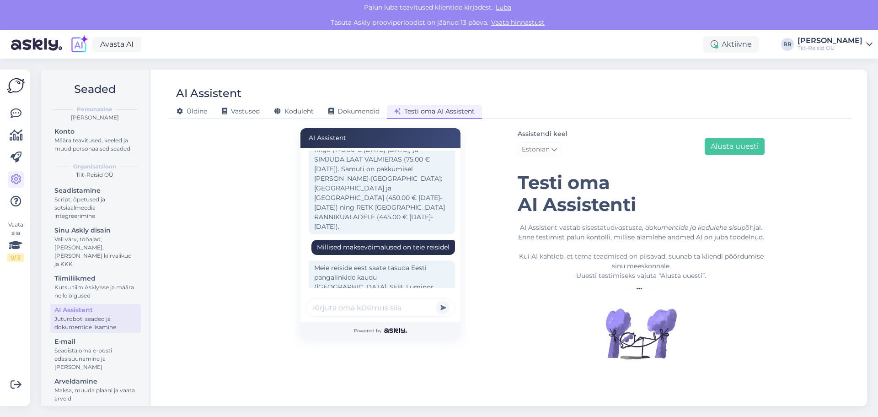
scroll to position [95, 0]
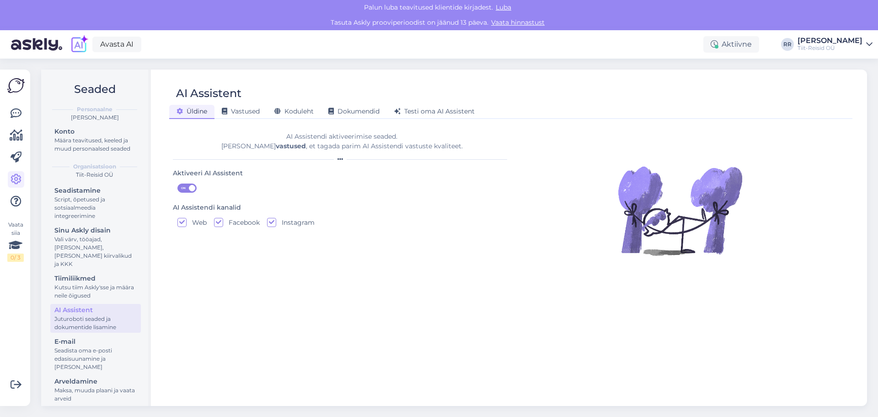
click at [69, 306] on div "AI Assistent" at bounding box center [95, 310] width 82 height 10
click at [232, 114] on span "Vastused" at bounding box center [241, 111] width 38 height 8
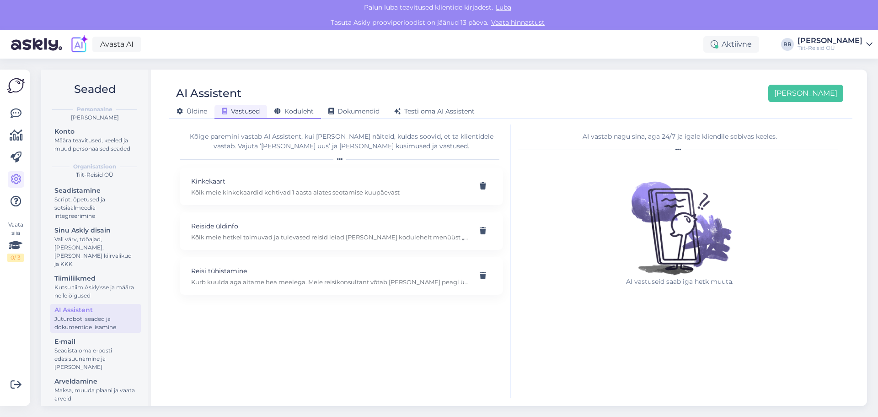
click at [295, 113] on span "Koduleht" at bounding box center [293, 111] width 39 height 8
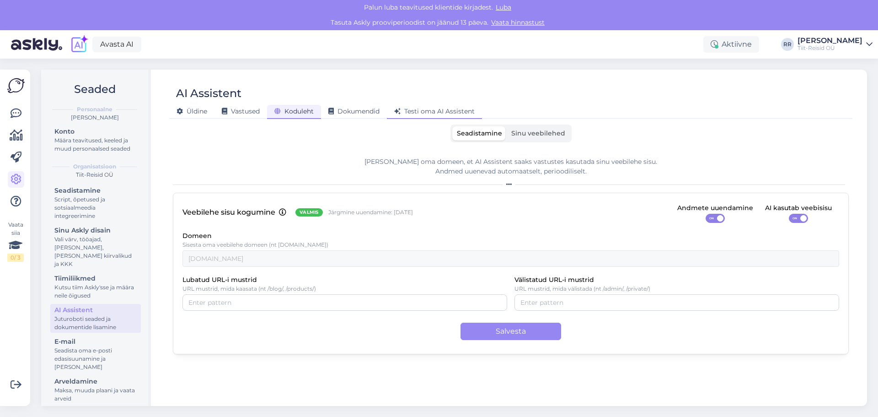
click at [415, 113] on span "Testi oma AI Assistent" at bounding box center [434, 111] width 80 height 8
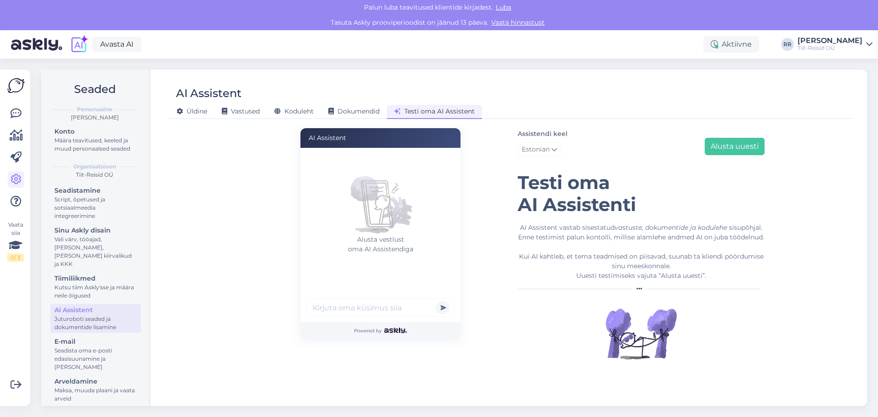
click at [509, 21] on link "Vaata hinnastust" at bounding box center [517, 22] width 59 height 8
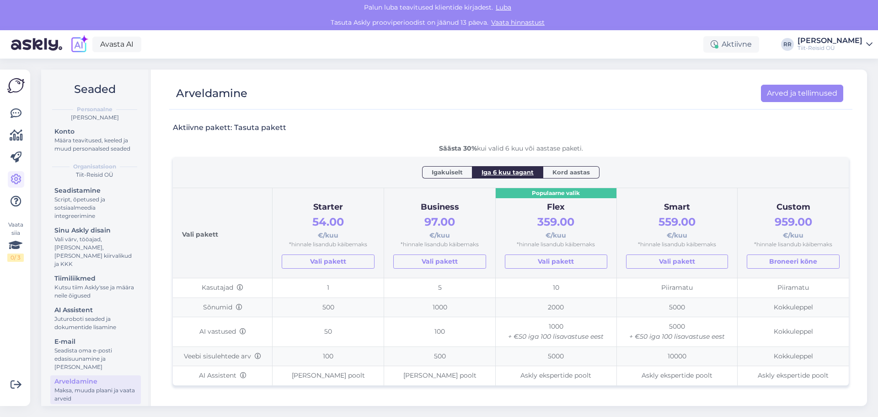
click at [443, 174] on span "Igakuiselt" at bounding box center [447, 171] width 31 height 9
click at [488, 174] on span "Iga 6 kuu tagant" at bounding box center [508, 171] width 52 height 9
click at [563, 167] on span "Kord aastas" at bounding box center [571, 171] width 38 height 9
click at [448, 169] on span "Igakuiselt" at bounding box center [447, 171] width 31 height 9
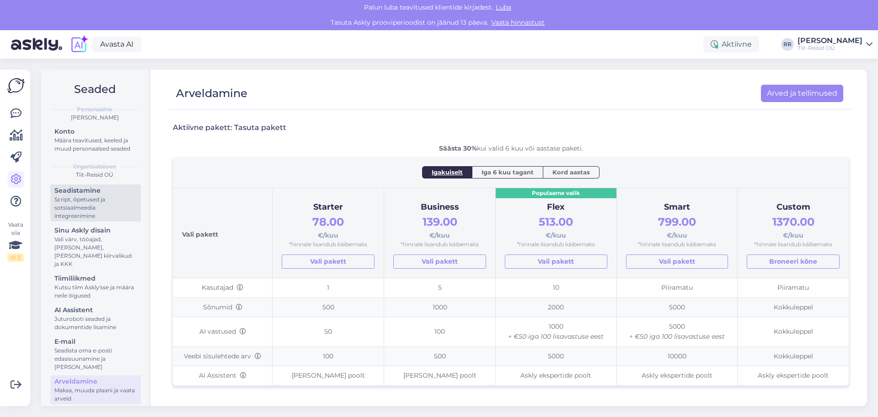
click at [86, 199] on div "Script, õpetused ja sotsiaalmeedia integreerimine" at bounding box center [95, 207] width 82 height 25
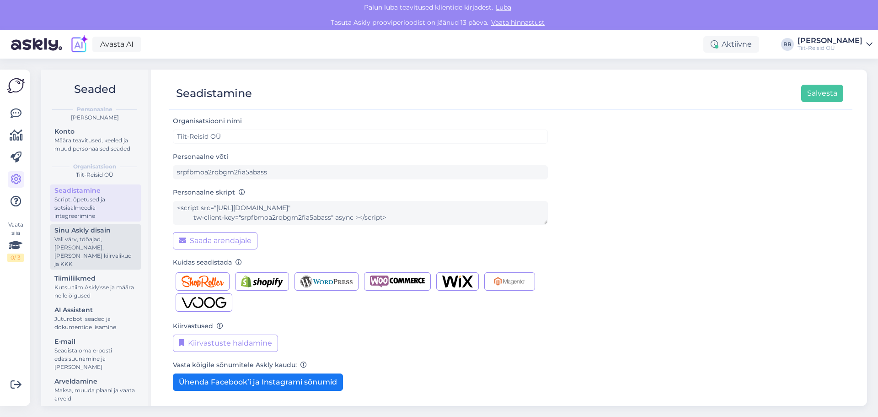
click at [92, 240] on div "Vali värv, tööajad, [PERSON_NAME], [PERSON_NAME] kiirvalikud ja KKK" at bounding box center [95, 251] width 82 height 33
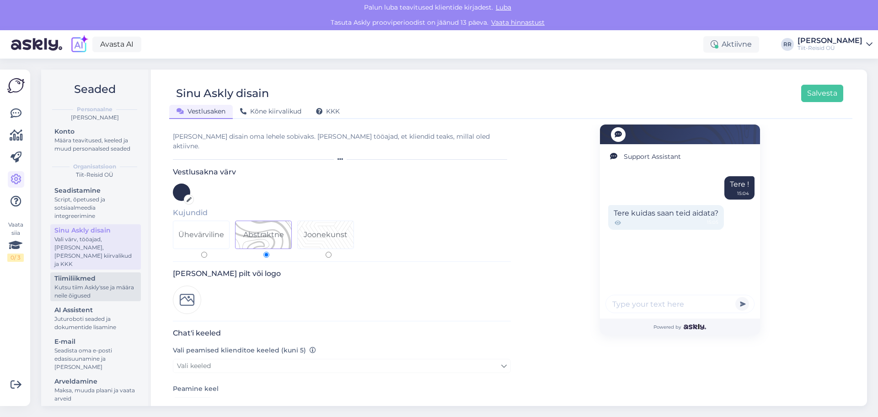
click at [74, 283] on div "Kutsu tiim Askly'sse ja määra neile õigused" at bounding box center [95, 291] width 82 height 16
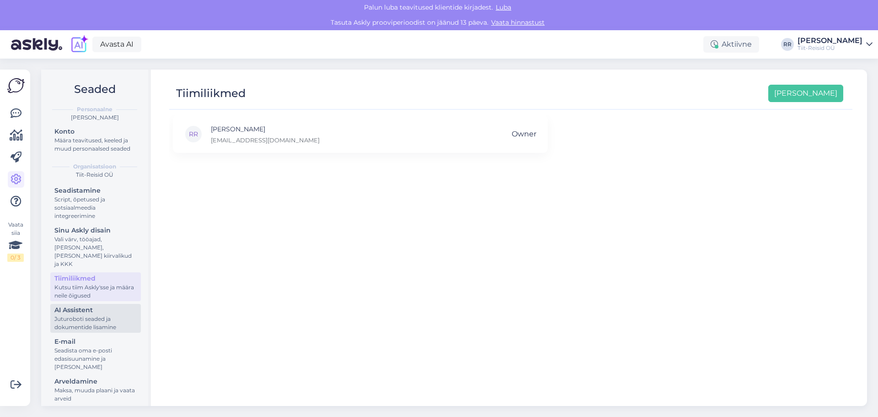
click at [80, 315] on div "Juturoboti seaded ja dokumentide lisamine" at bounding box center [95, 323] width 82 height 16
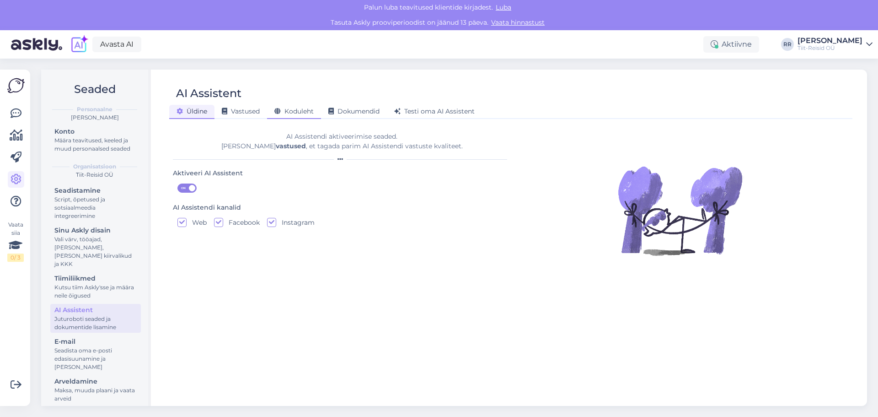
click at [297, 106] on div "Koduleht" at bounding box center [294, 112] width 54 height 14
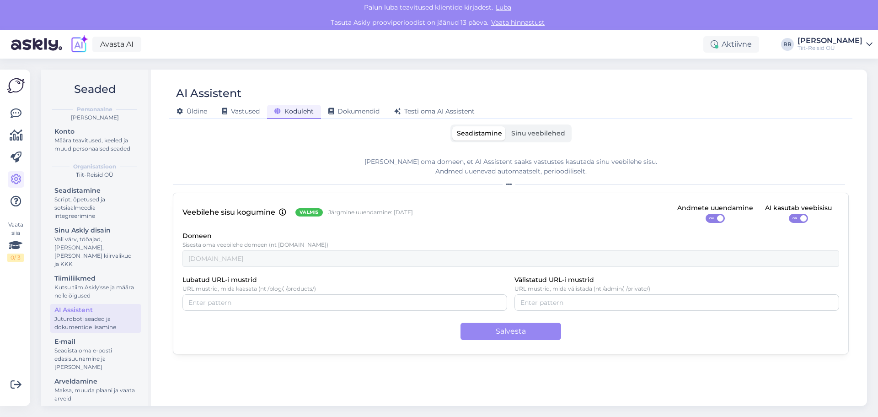
click at [551, 136] on span "Sinu veebilehed" at bounding box center [538, 133] width 54 height 8
click at [507, 126] on input "Sinu veebilehed" at bounding box center [507, 126] width 0 height 0
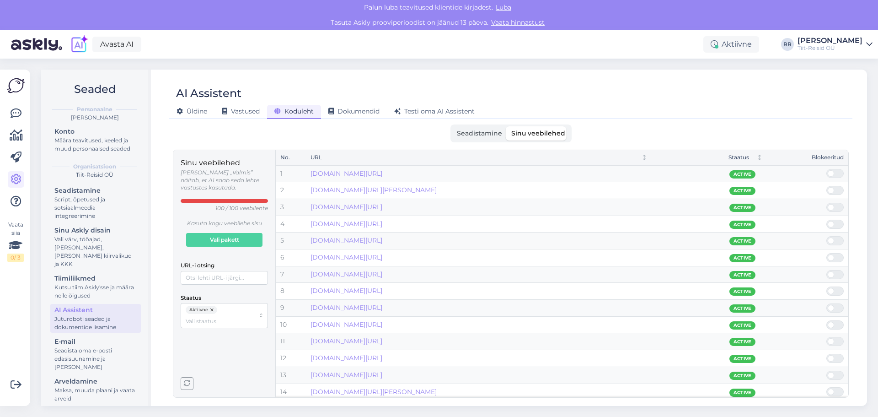
click at [265, 354] on div "Sinu veebilehed Olek „Valmis” näitab, et AI saab seda lehte vastustes kasutada.…" at bounding box center [224, 273] width 87 height 232
click at [76, 337] on div "E-mail" at bounding box center [95, 342] width 82 height 10
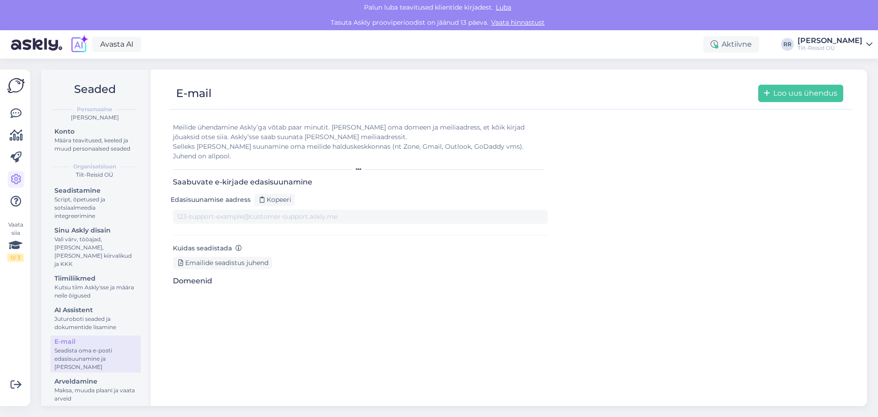
type input "1xi4ygljig0-0dgneehuwv5.support@tickets.askly.me"
